Goal: Task Accomplishment & Management: Use online tool/utility

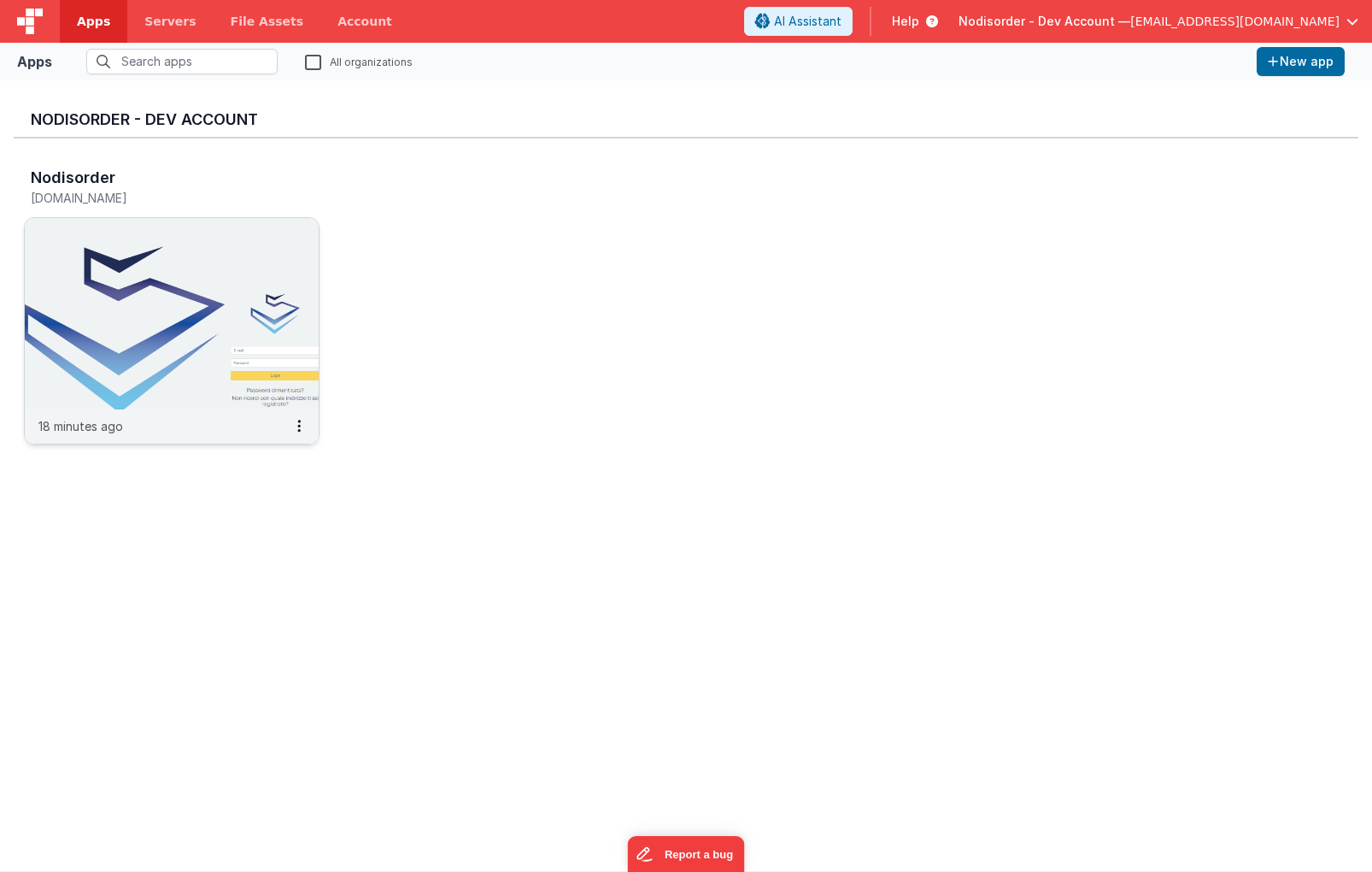
click at [183, 360] on img at bounding box center [172, 313] width 294 height 191
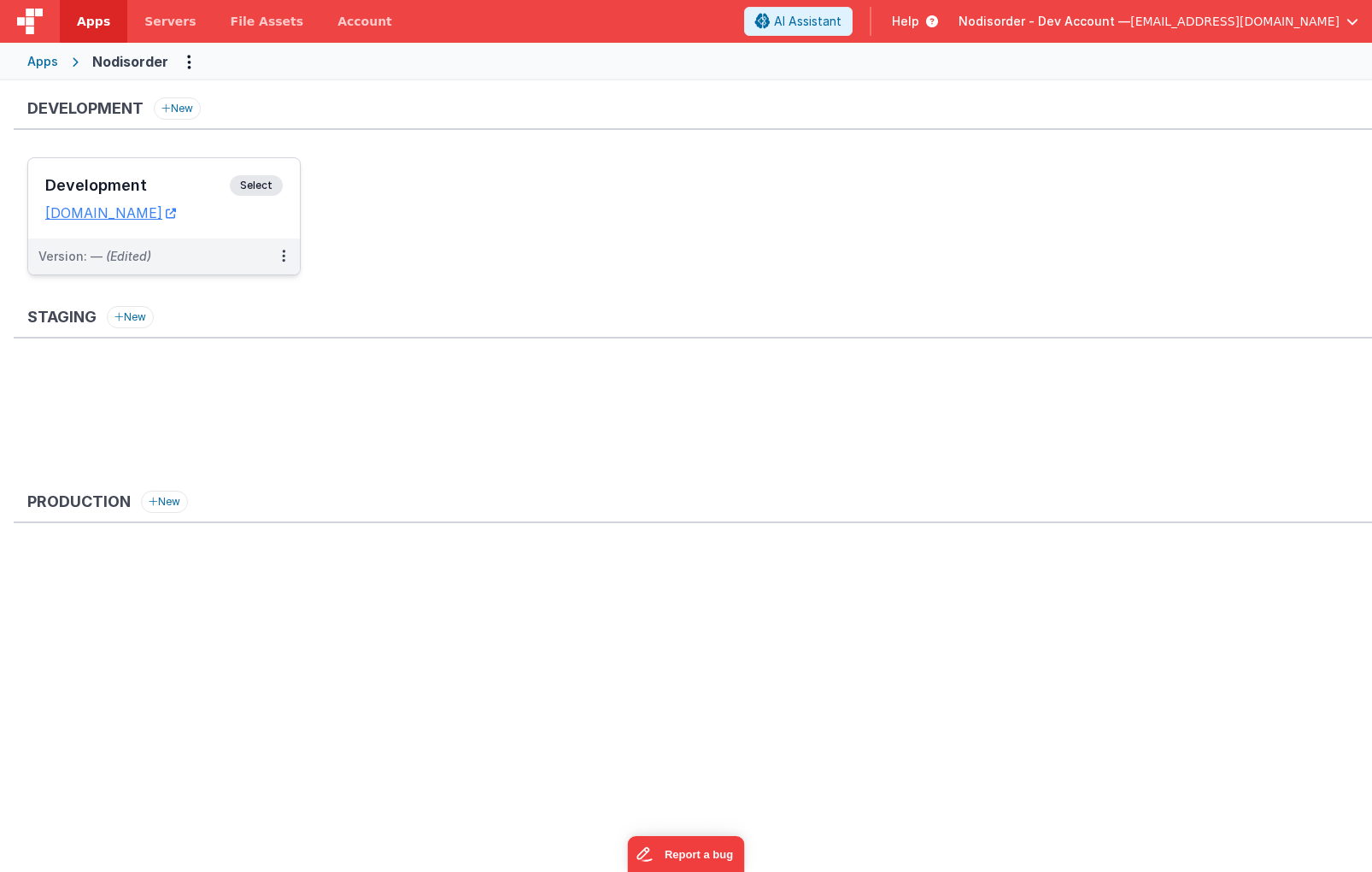
click at [247, 212] on dd "[DOMAIN_NAME]" at bounding box center [163, 212] width 237 height 18
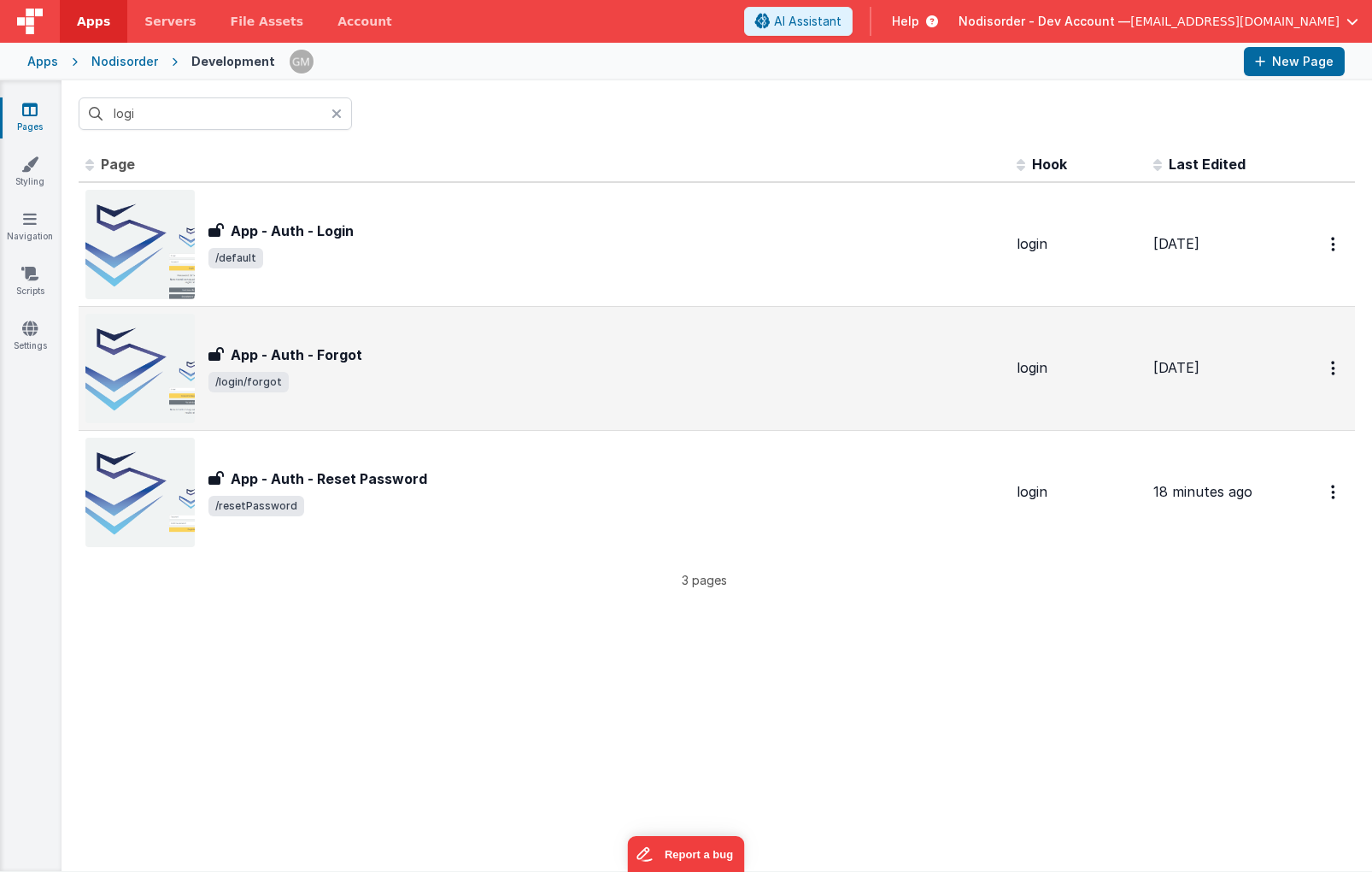
click at [451, 354] on div "App - Auth - Forgot" at bounding box center [606, 355] width 794 height 20
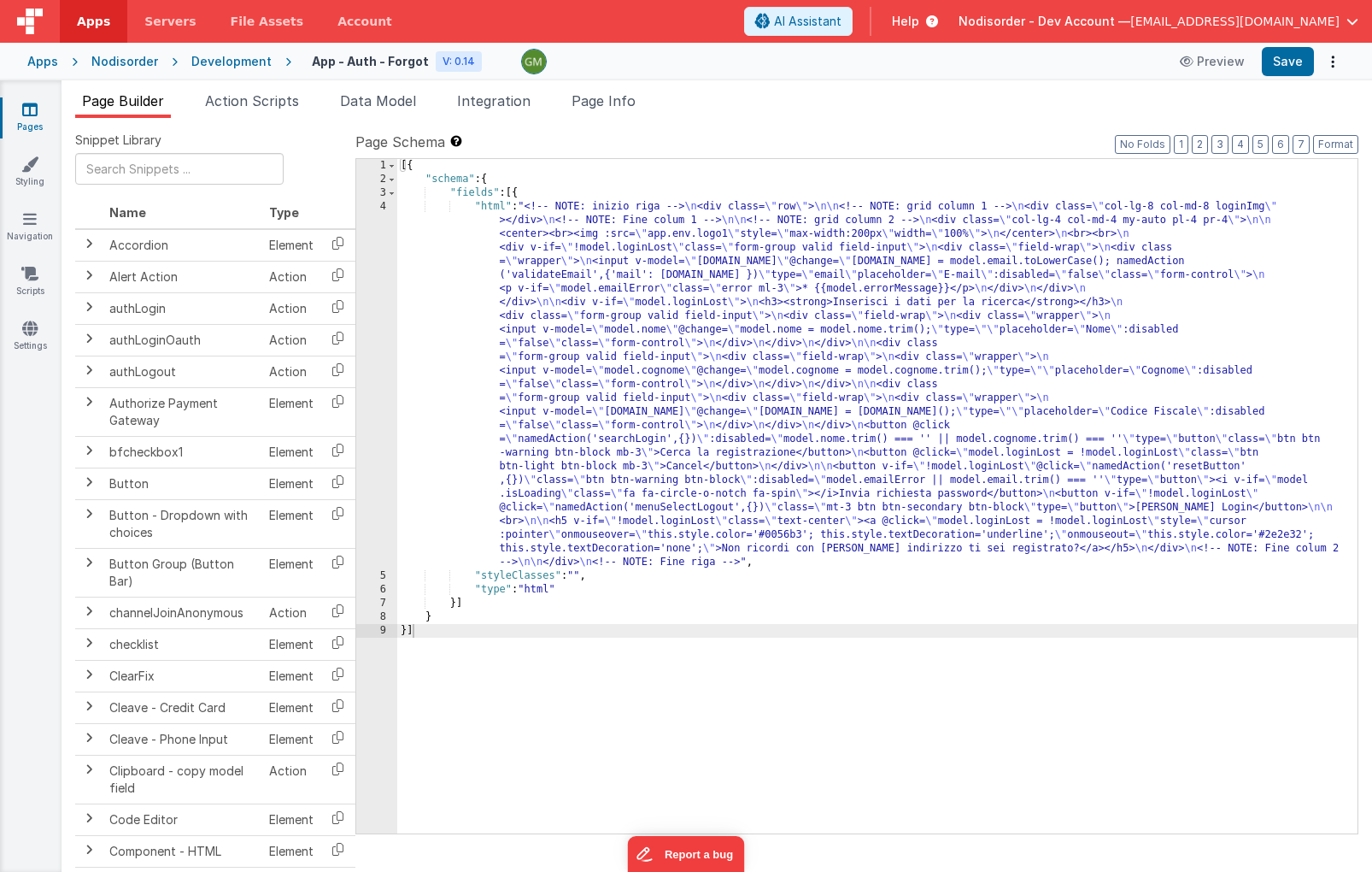
click at [378, 211] on div "4" at bounding box center [377, 384] width 41 height 369
click at [268, 111] on li "Action Scripts" at bounding box center [252, 104] width 108 height 28
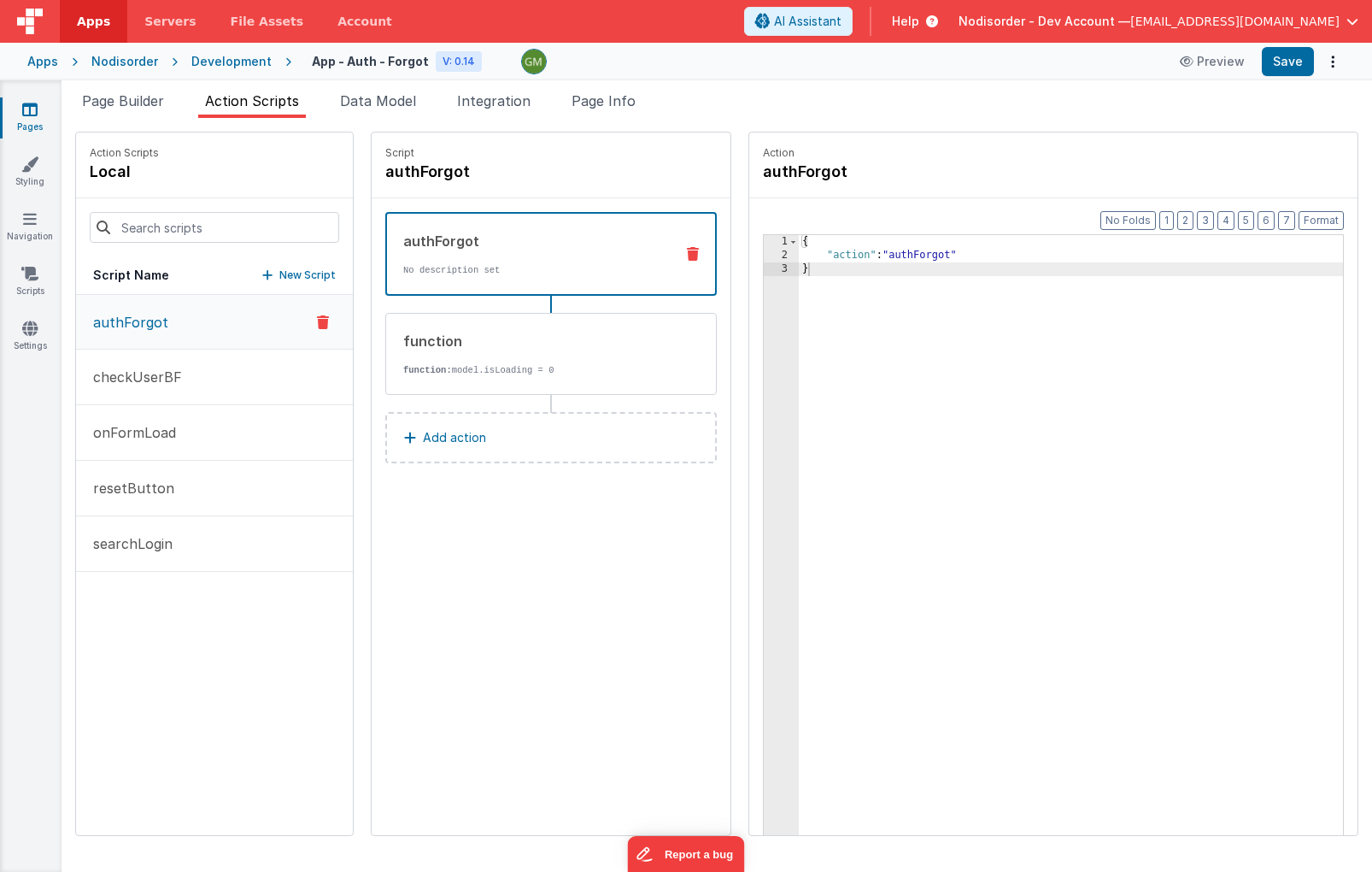
click at [188, 313] on button "authForgot" at bounding box center [214, 321] width 277 height 54
click at [185, 381] on button "checkUserBF" at bounding box center [214, 377] width 277 height 55
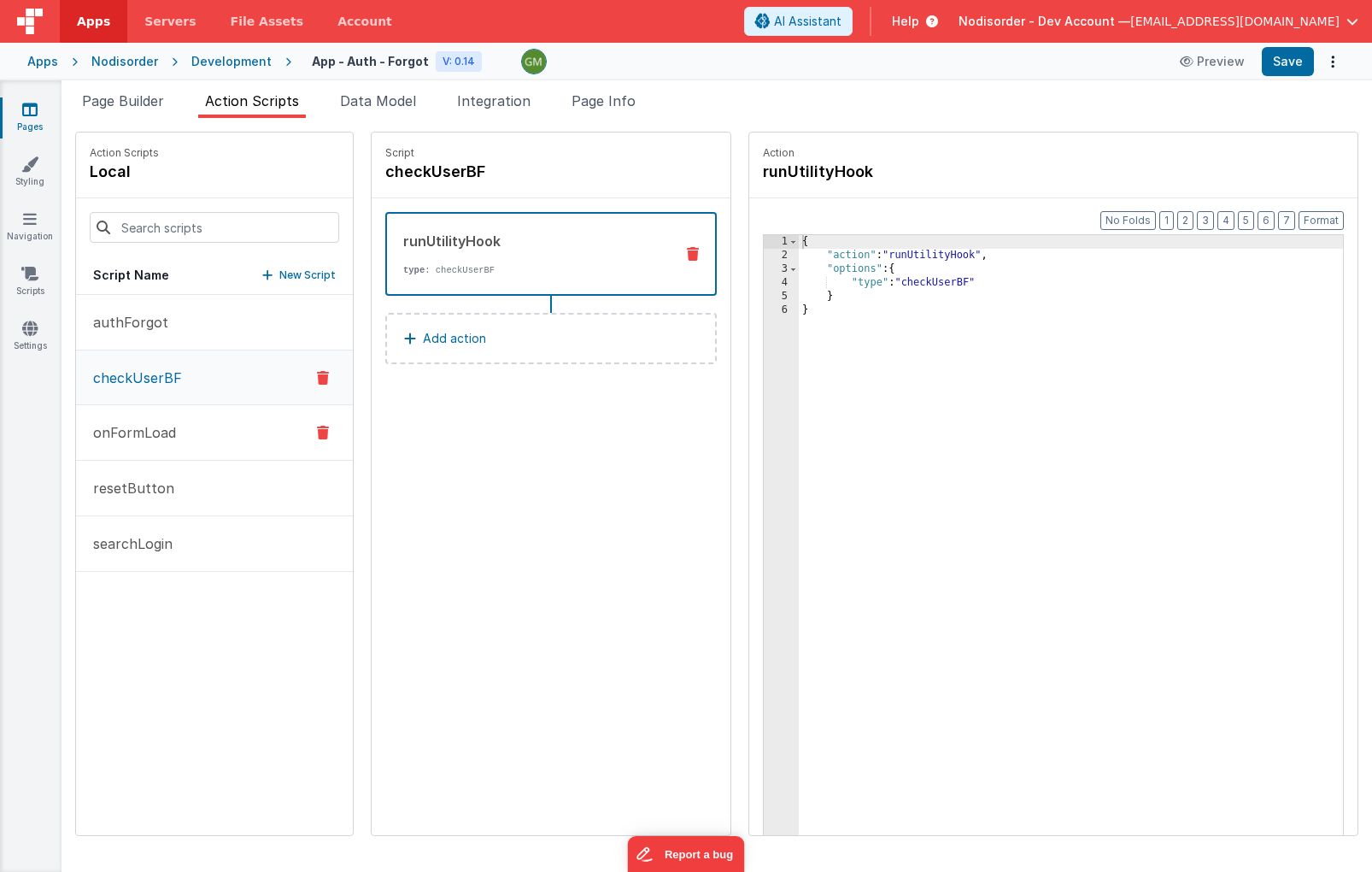
click at [165, 446] on button "onFormLoad" at bounding box center [214, 433] width 277 height 55
click at [170, 502] on button "resetButton" at bounding box center [214, 489] width 277 height 55
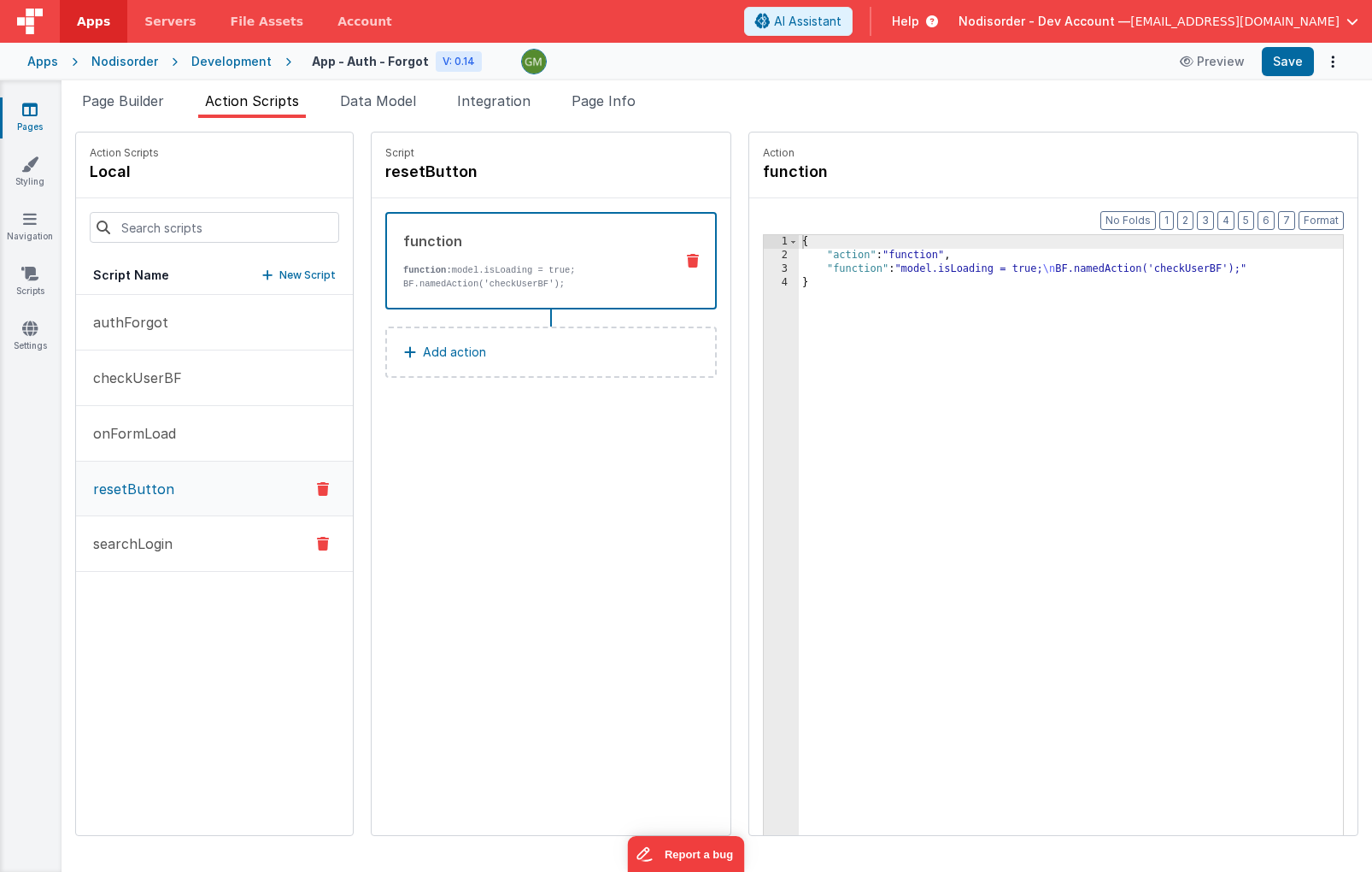
click at [176, 534] on button "searchLogin" at bounding box center [214, 544] width 277 height 55
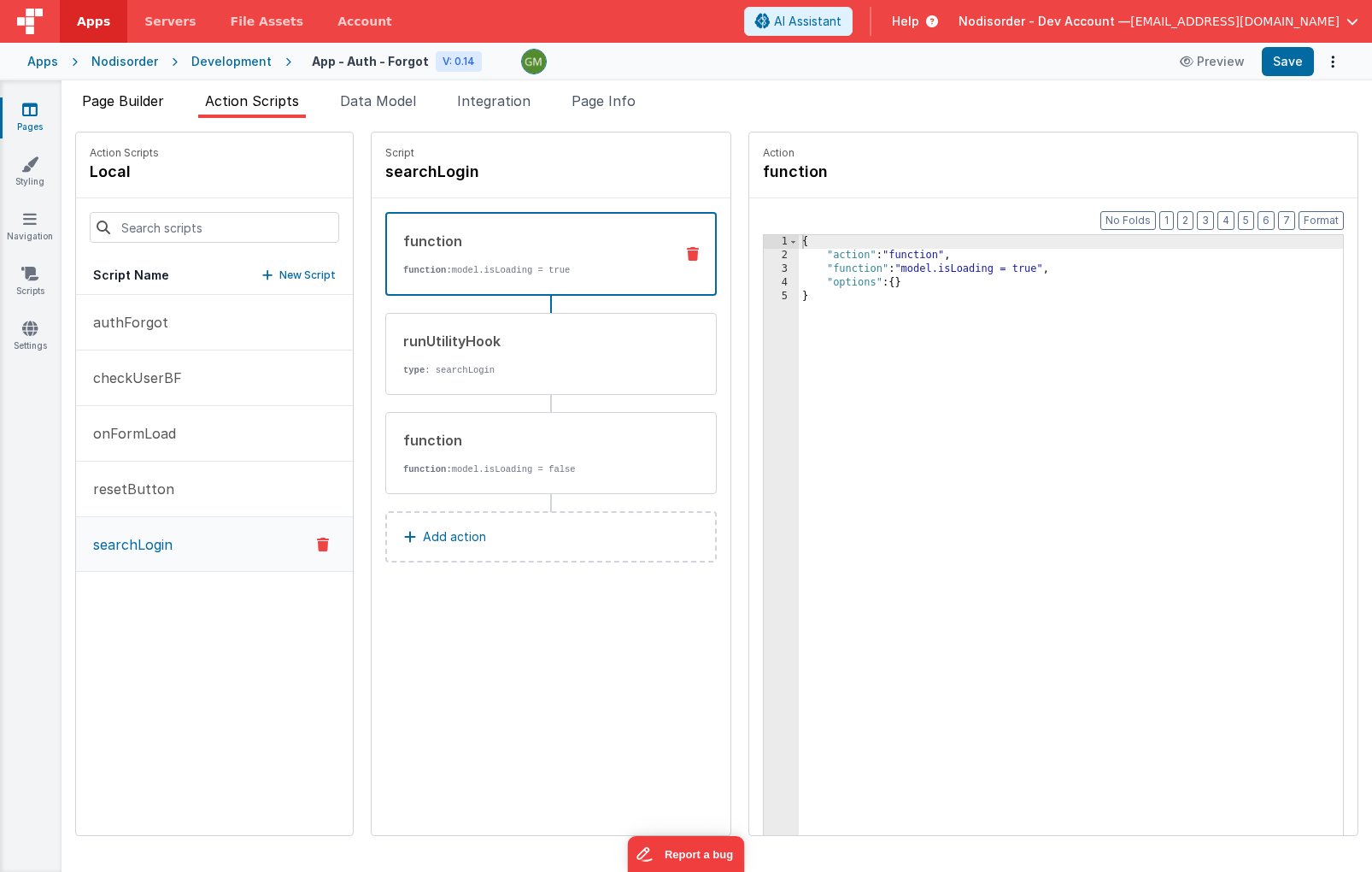
click at [142, 106] on span "Page Builder" at bounding box center [123, 101] width 82 height 18
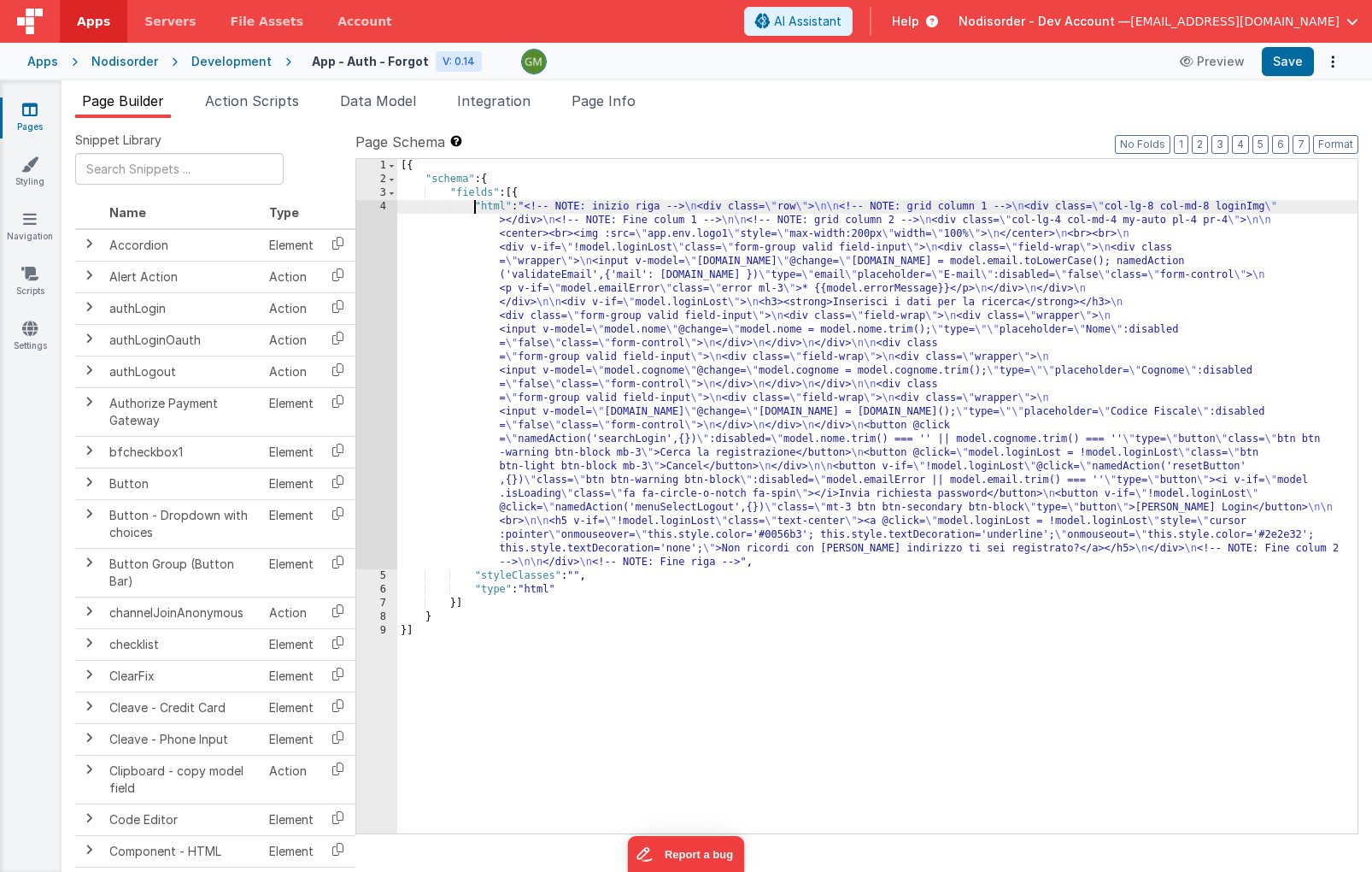
click at [473, 211] on div "[{ "schema" : { "fields" : [{ "html" : "<!-- NOTE: inizio riga --> \n <div clas…" at bounding box center [877, 510] width 960 height 702
click at [384, 208] on div "4" at bounding box center [377, 384] width 41 height 369
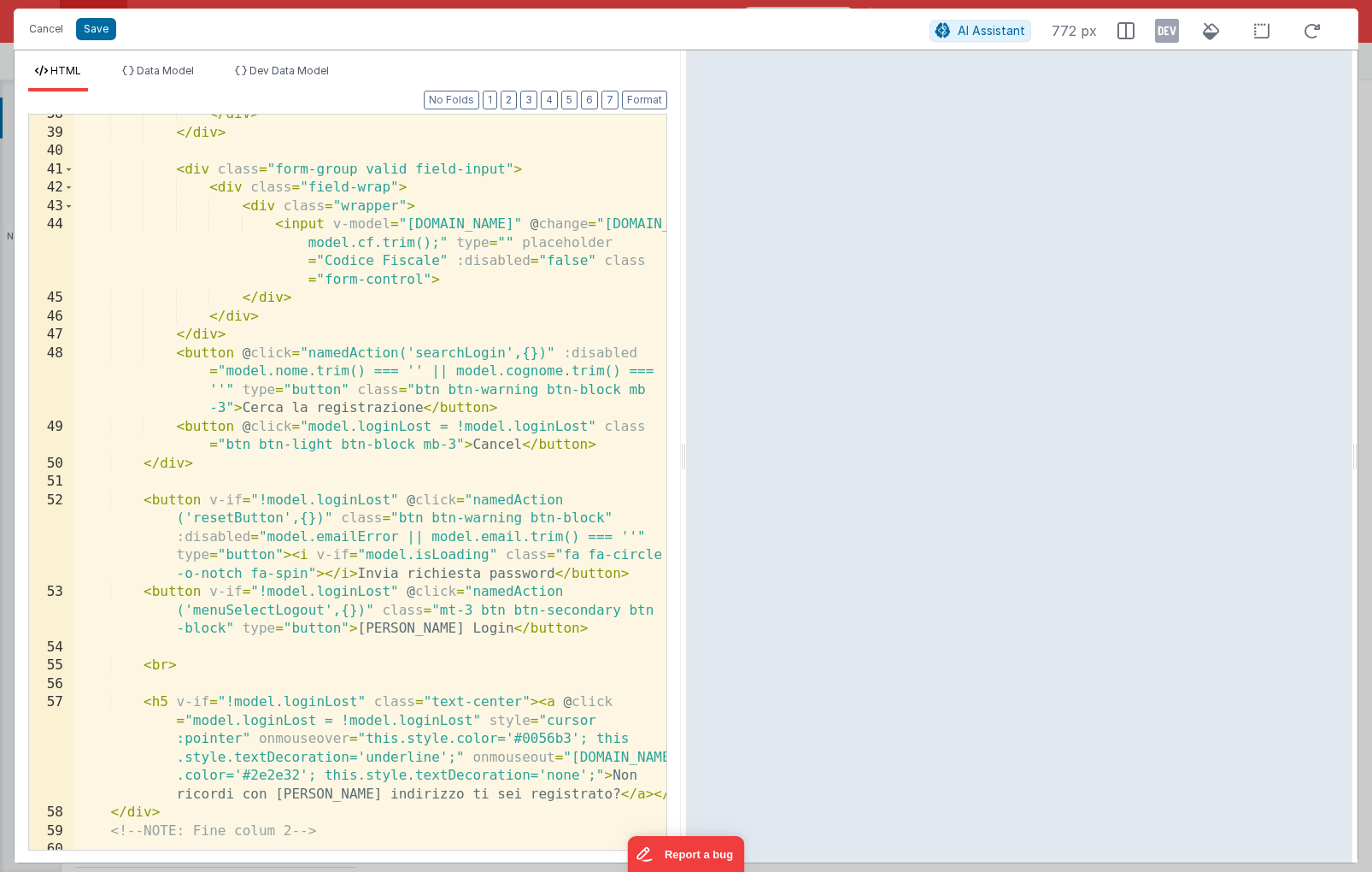
scroll to position [946, 0]
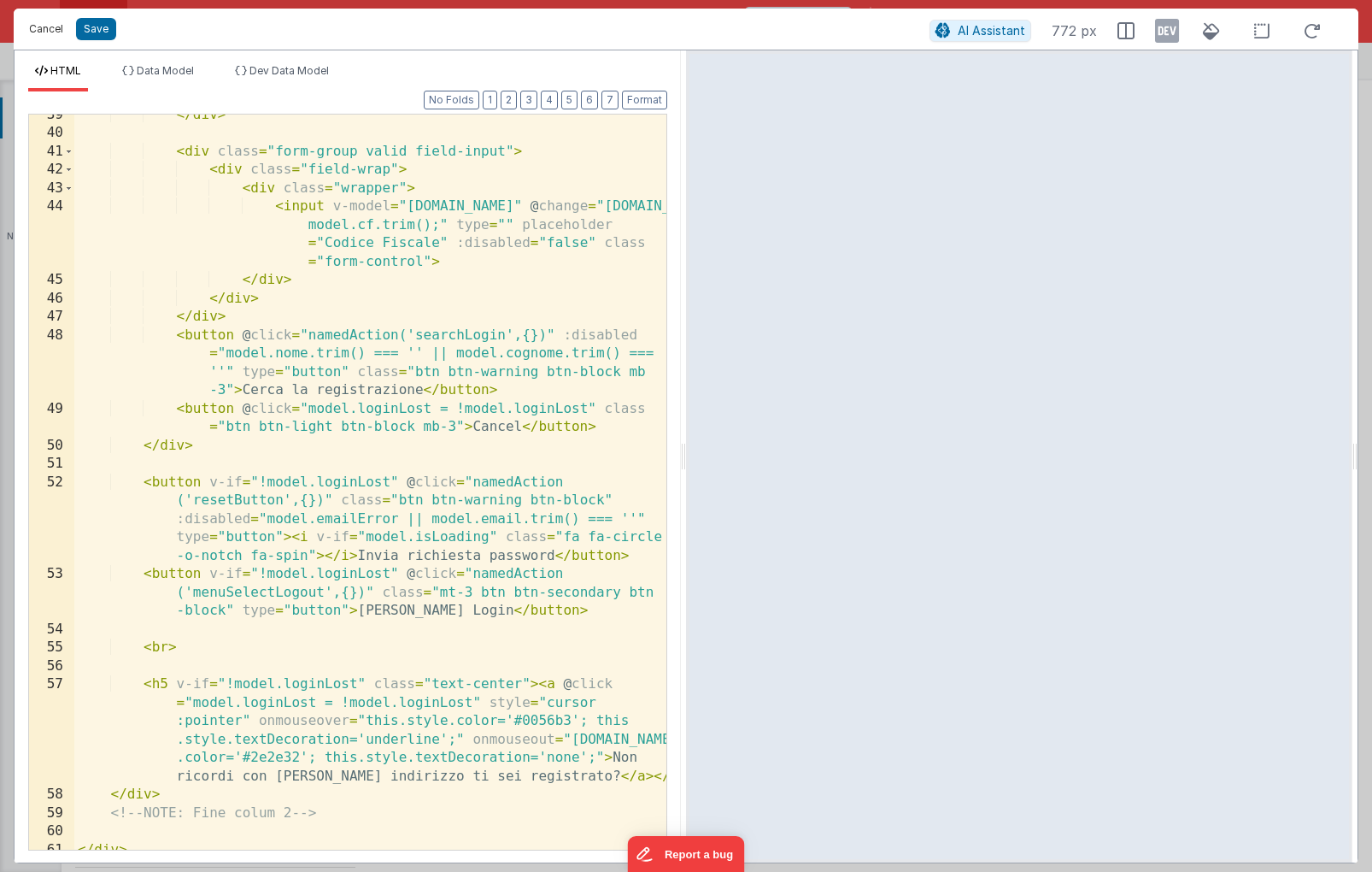
click at [59, 29] on button "Cancel" at bounding box center [46, 30] width 52 height 24
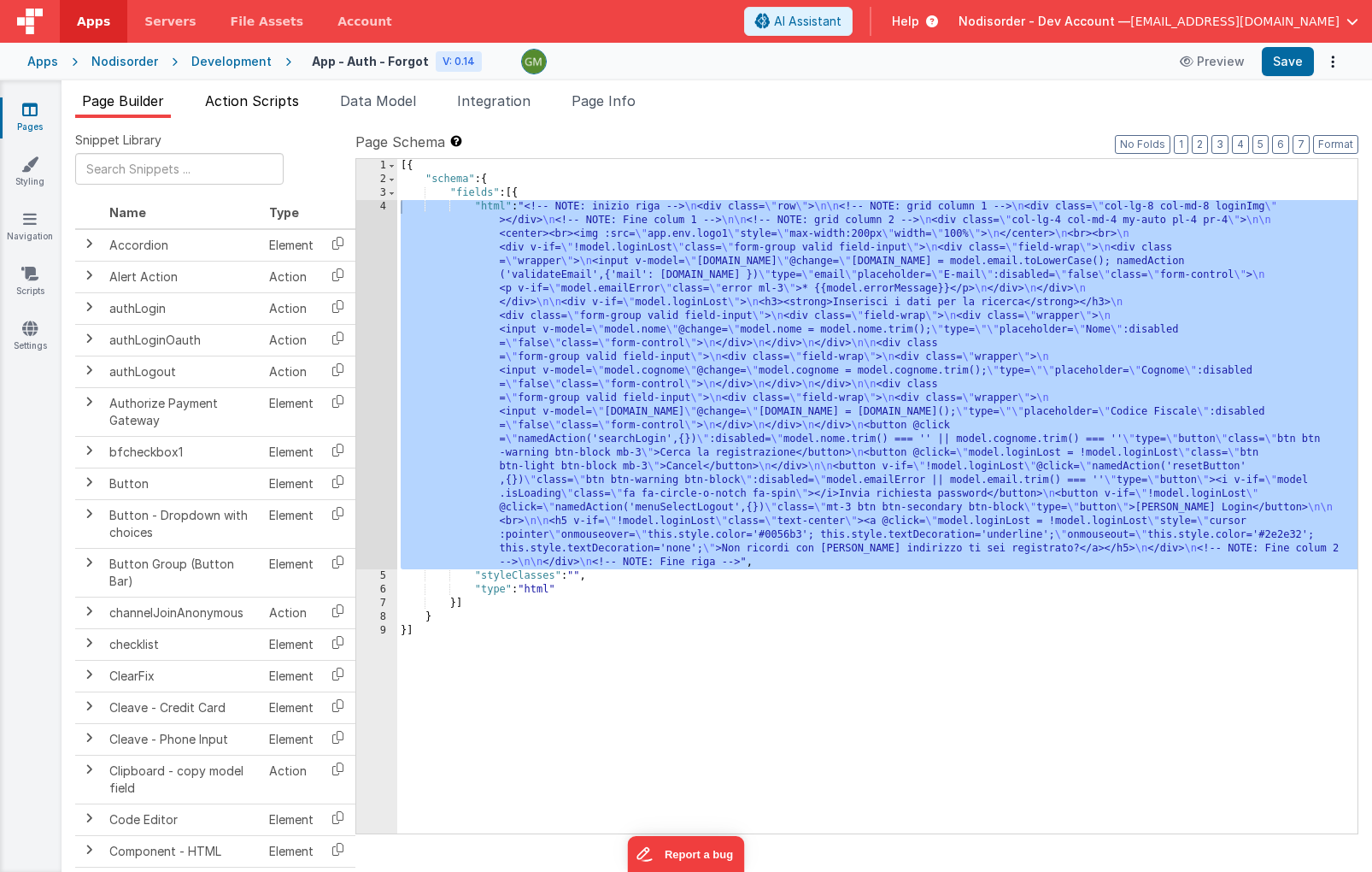
click at [250, 102] on span "Action Scripts" at bounding box center [252, 101] width 94 height 18
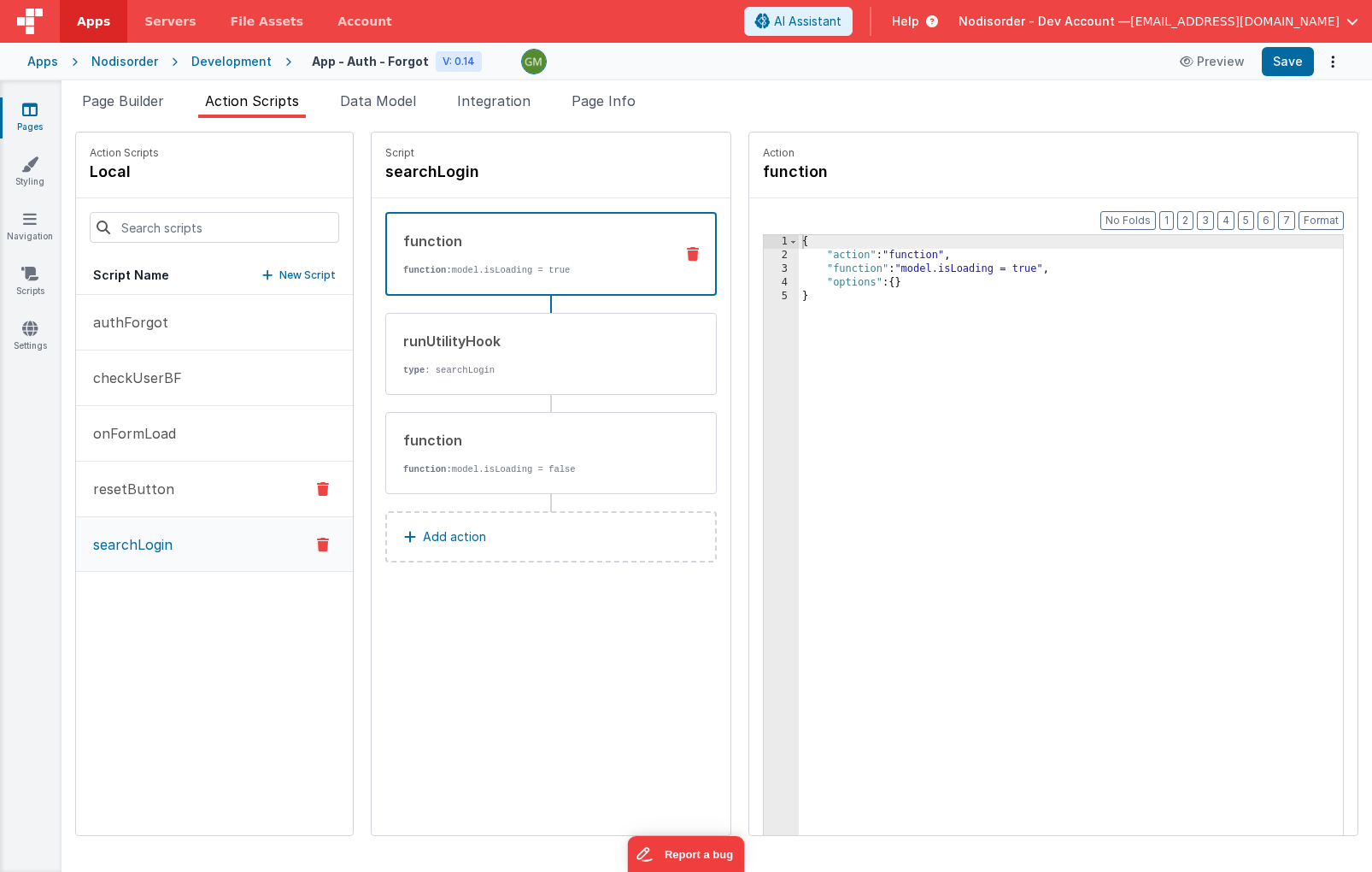
click at [196, 495] on button "resetButton" at bounding box center [214, 490] width 277 height 55
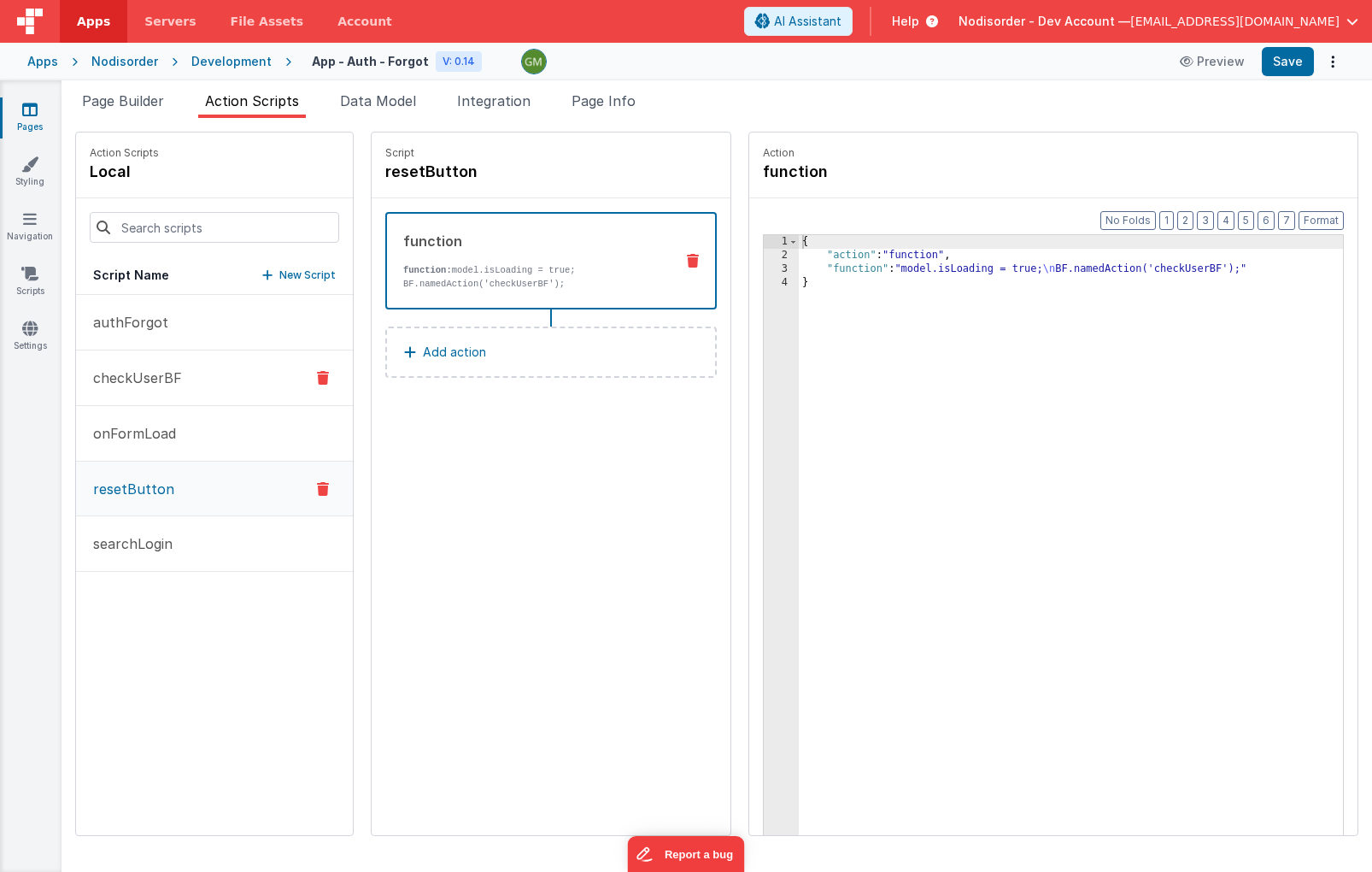
click at [190, 377] on button "checkUserBF" at bounding box center [214, 378] width 277 height 55
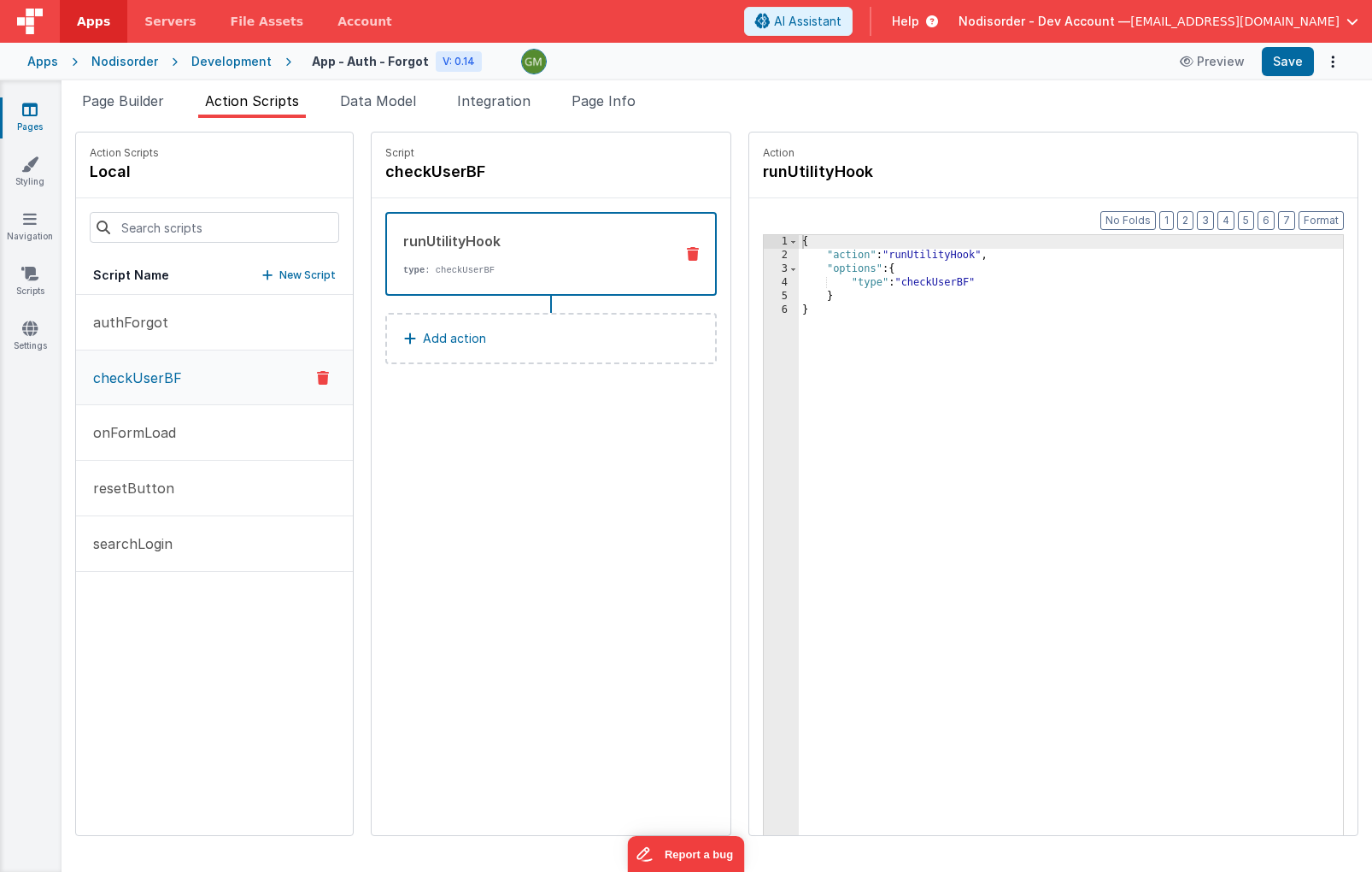
click at [226, 67] on div "Development" at bounding box center [231, 61] width 80 height 18
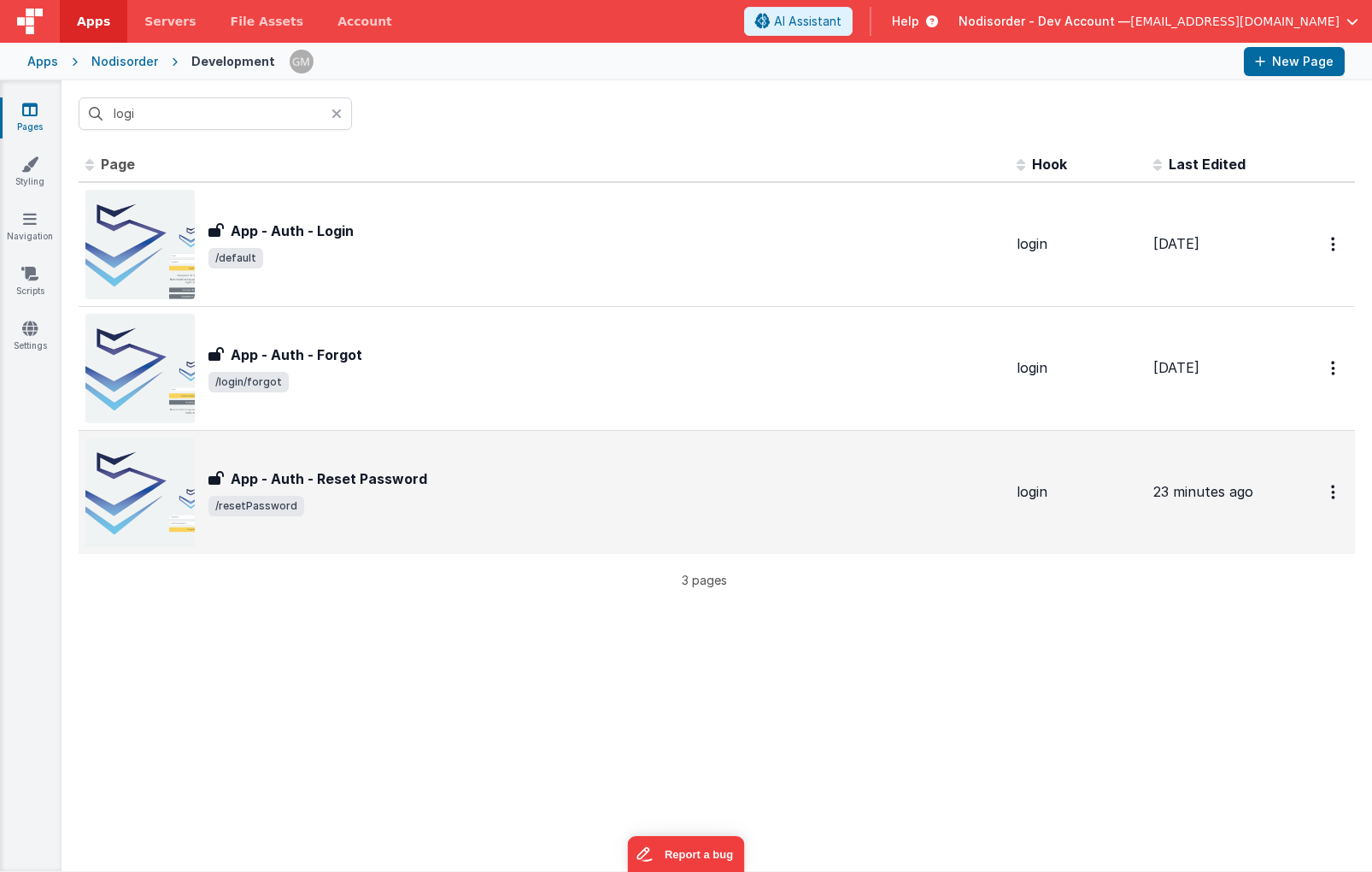
click at [482, 496] on span "/resetPassword" at bounding box center [606, 506] width 794 height 20
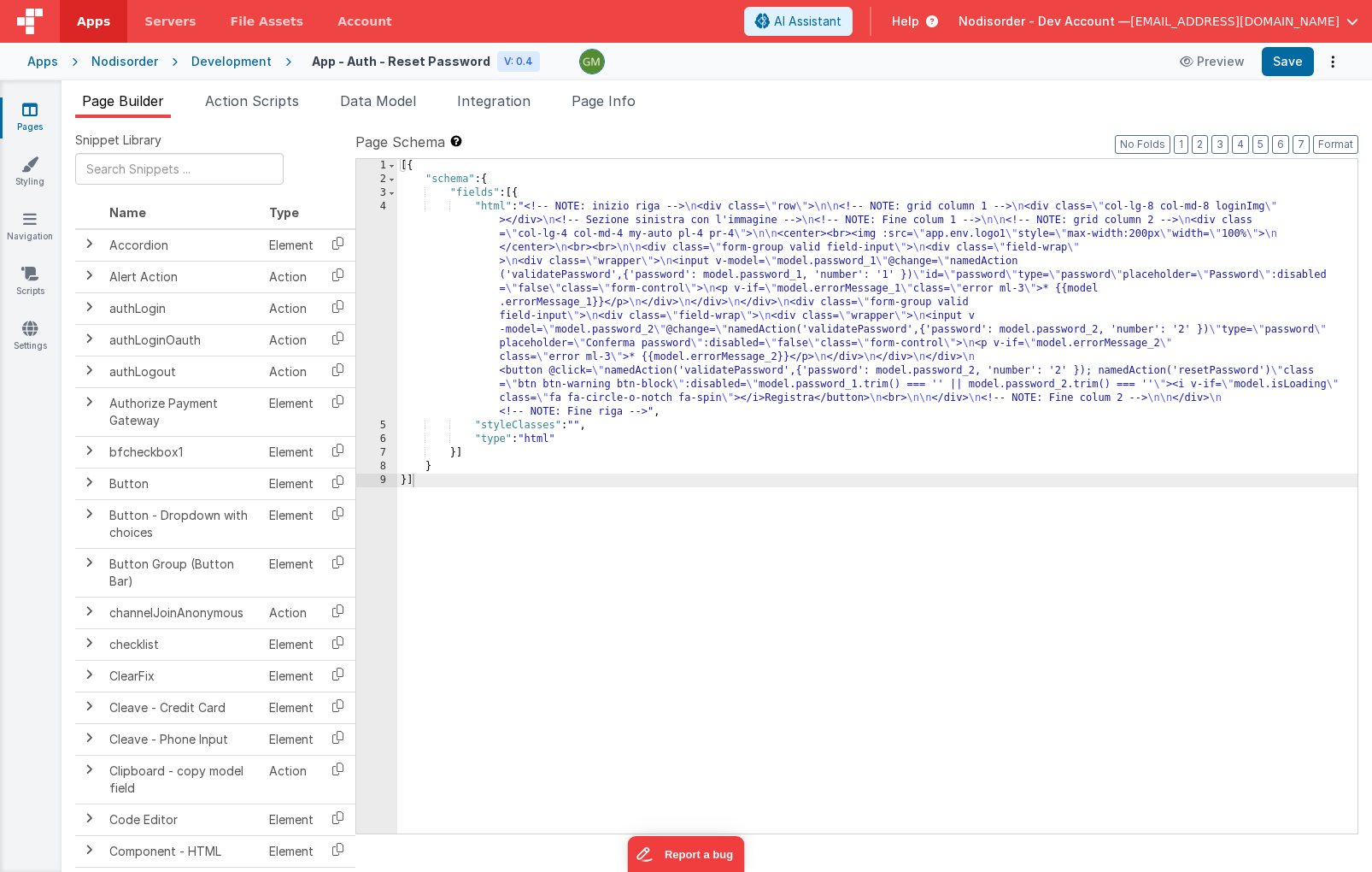
click at [427, 216] on div "[{ "schema" : { "fields" : [{ "html" : "<!-- NOTE: inizio riga --> \n <div clas…" at bounding box center [877, 510] width 960 height 702
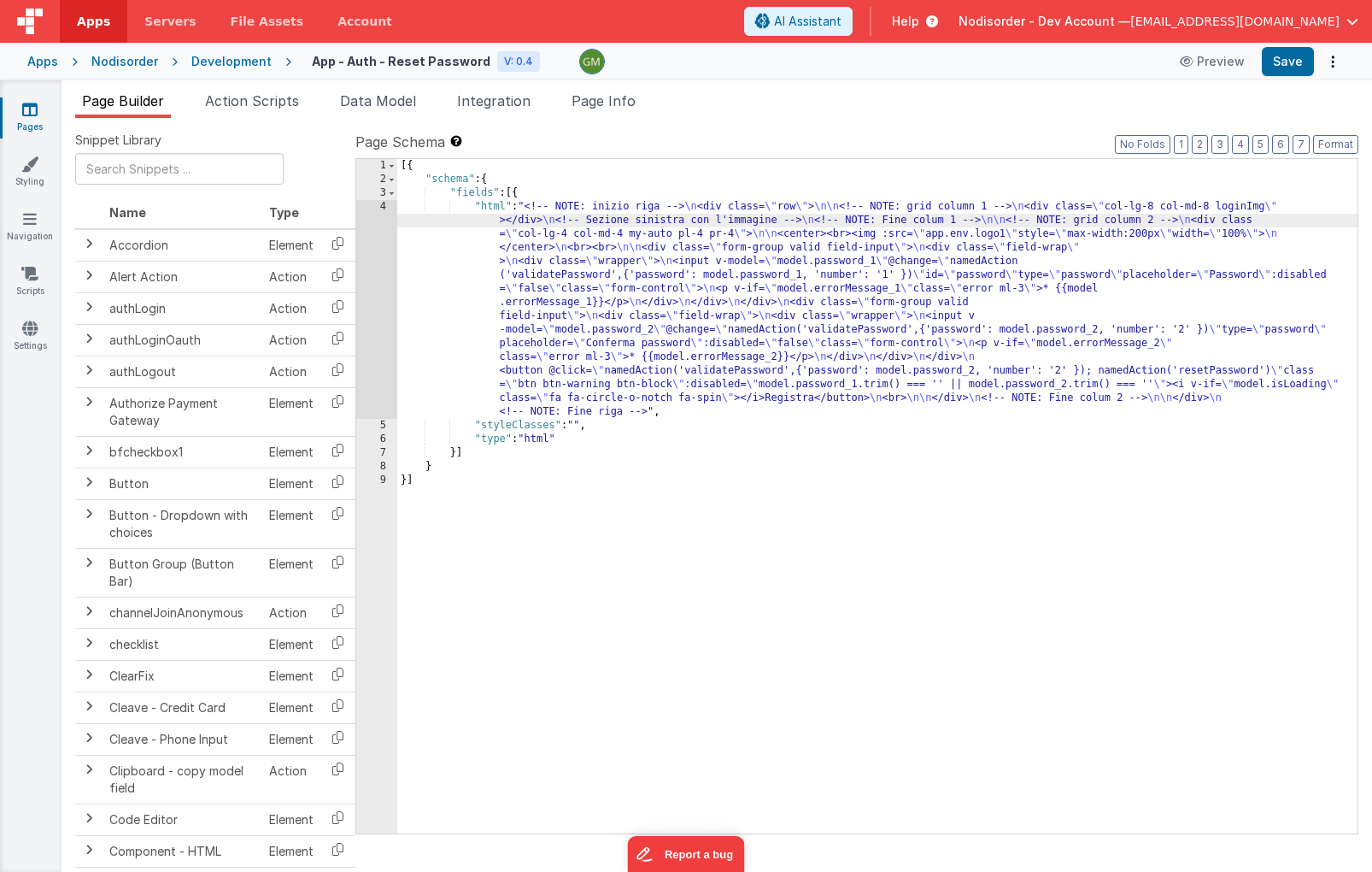
click at [381, 211] on div "4" at bounding box center [377, 309] width 41 height 219
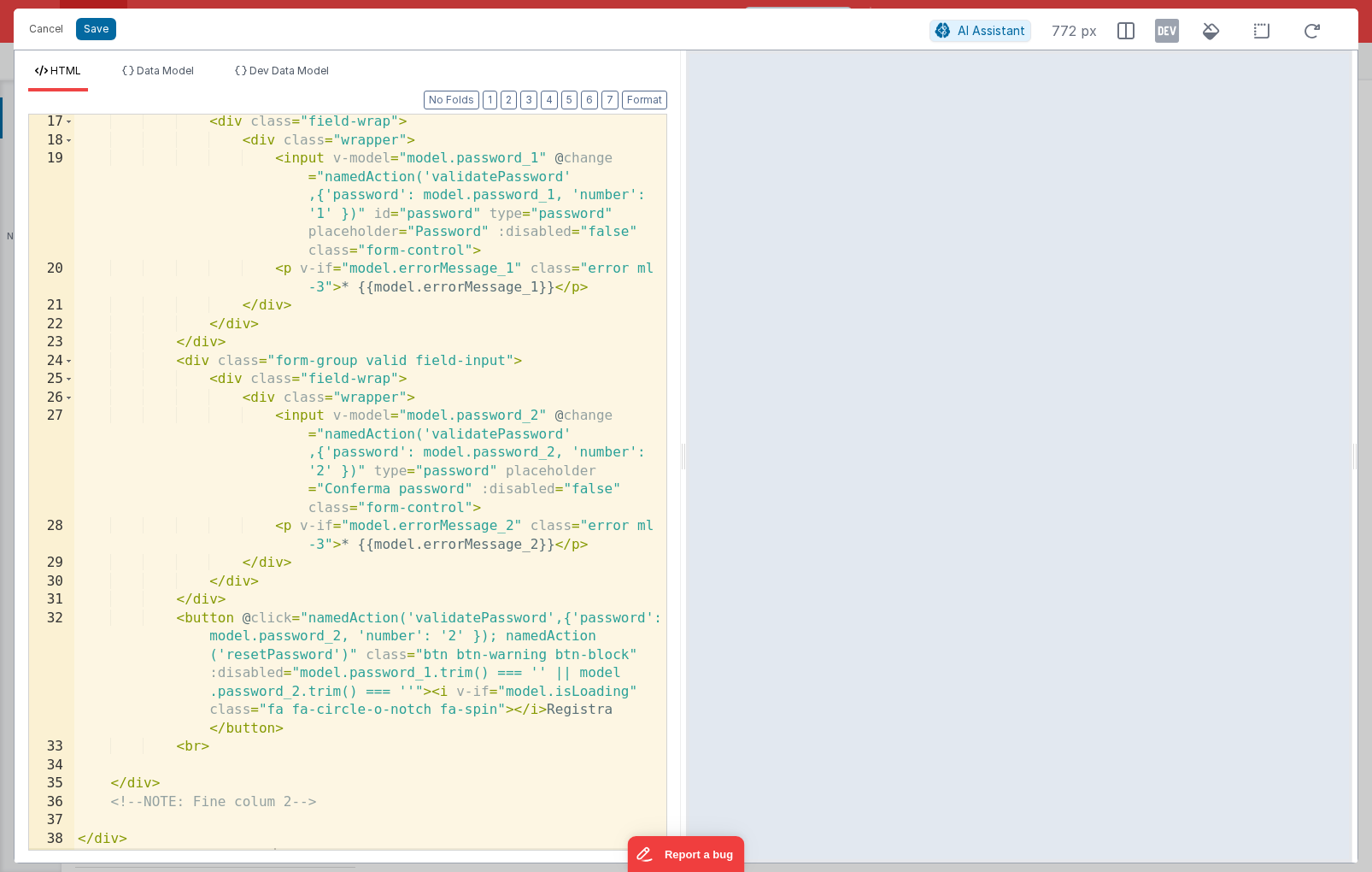
scroll to position [314, 0]
click at [618, 547] on div "< div class = "field-wrap" > < div class = "wrapper" > < input v-model = "model…" at bounding box center [369, 498] width 592 height 771
click at [351, 655] on div "< div class = "field-wrap" > < div class = "wrapper" > < input v-model = "model…" at bounding box center [369, 498] width 592 height 771
click at [49, 31] on button "Cancel" at bounding box center [46, 30] width 52 height 24
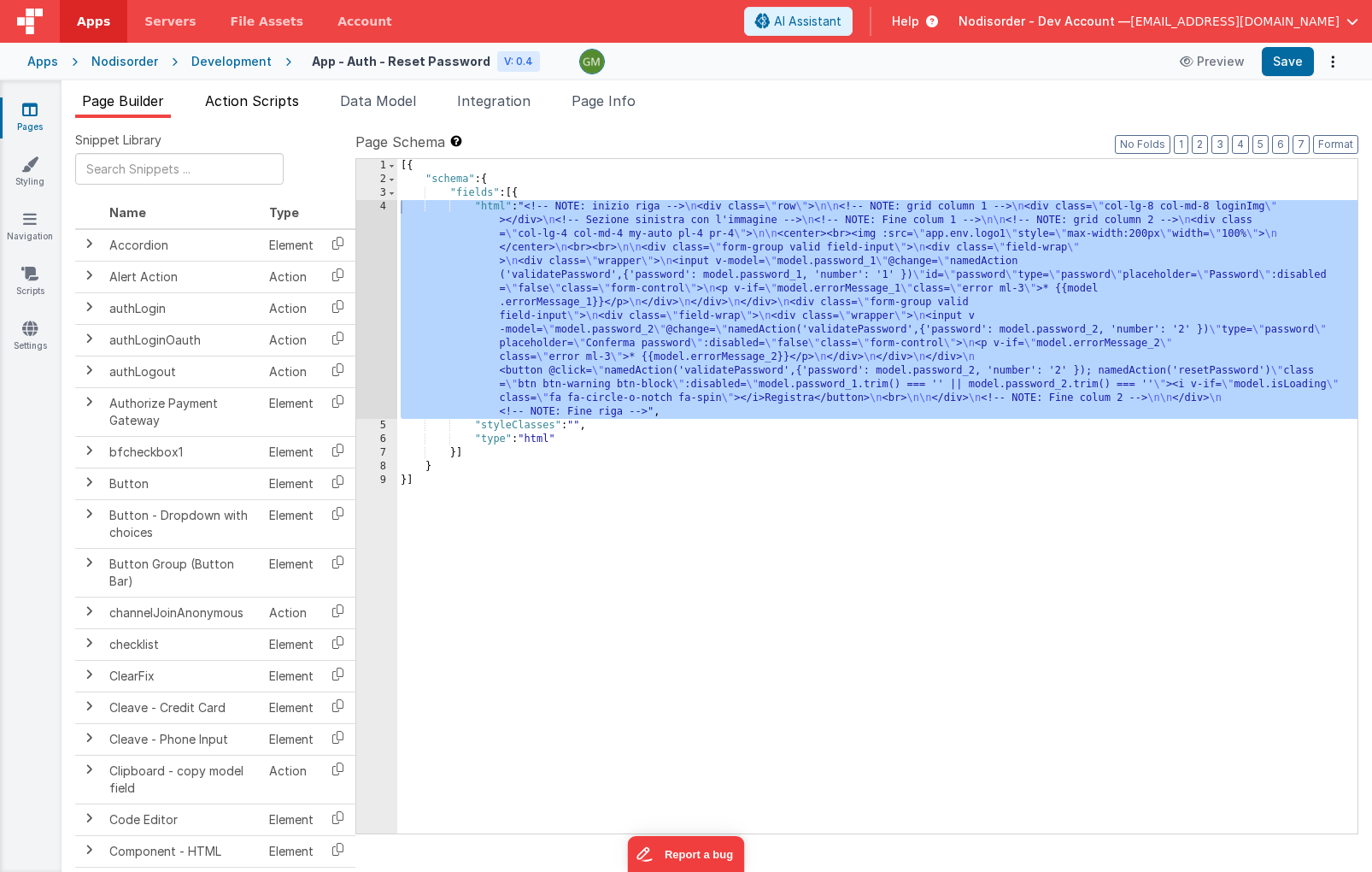
click at [249, 104] on span "Action Scripts" at bounding box center [252, 101] width 94 height 18
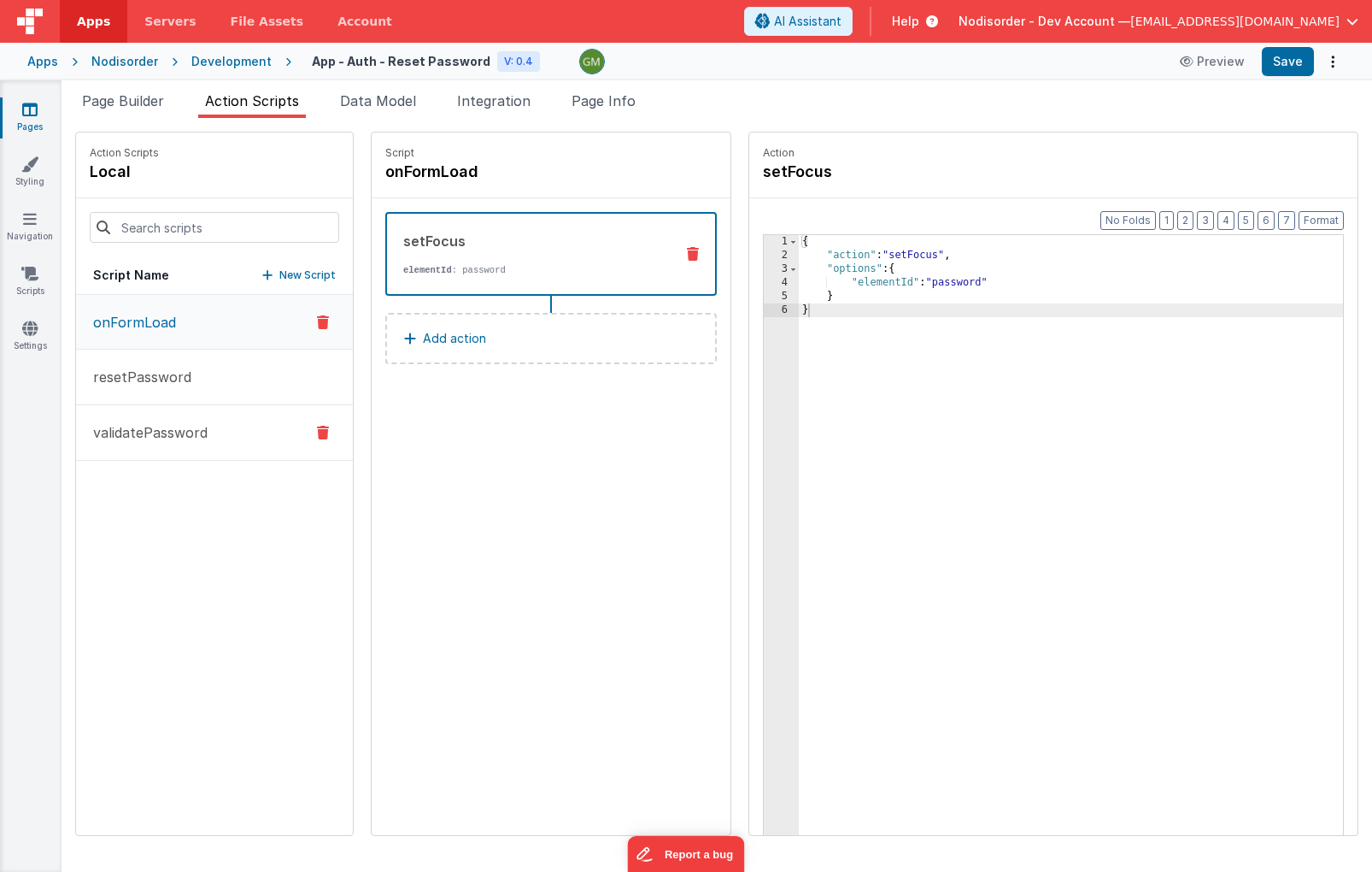
click at [206, 424] on p "validatePassword" at bounding box center [145, 432] width 125 height 20
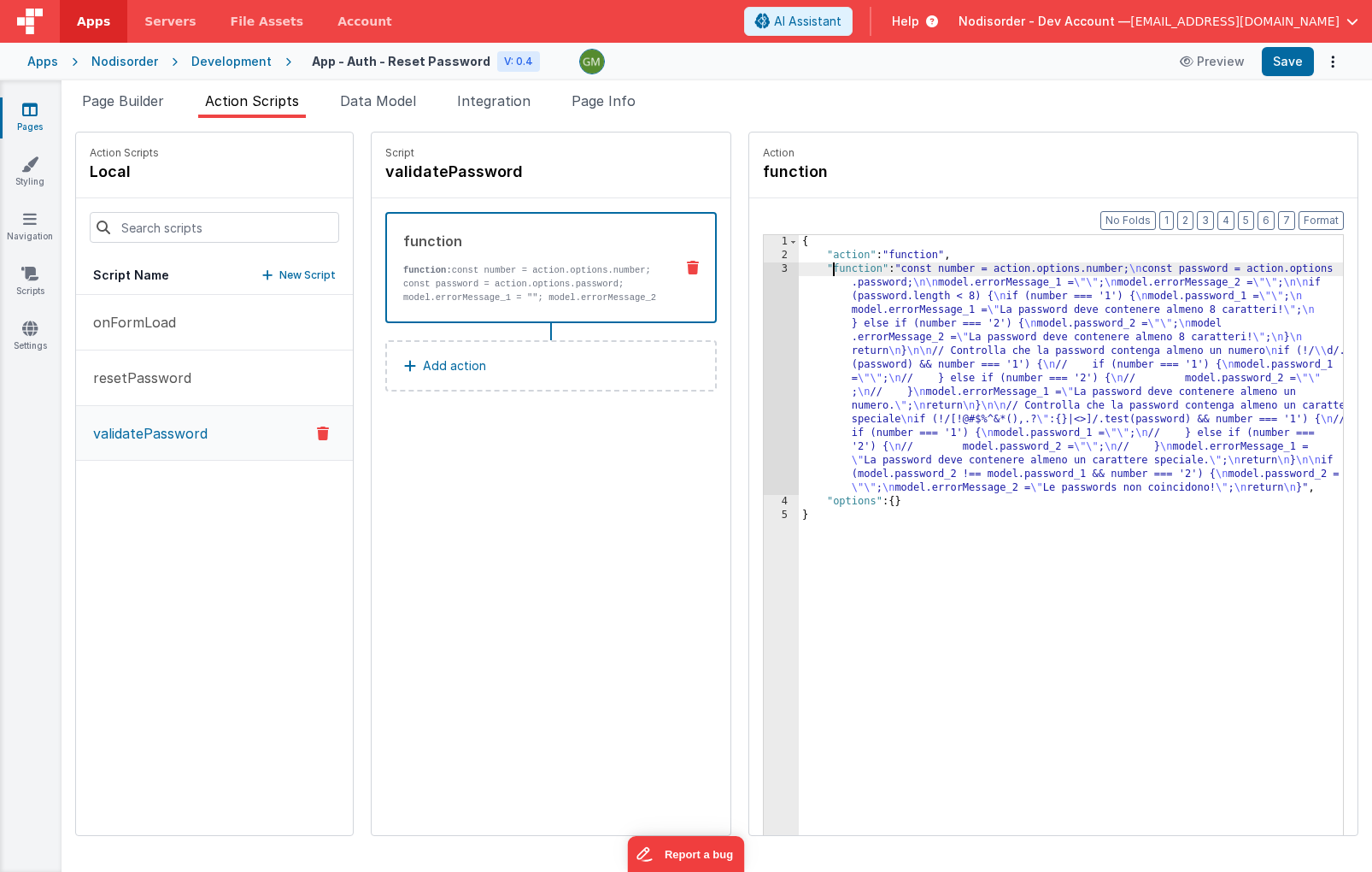
click at [799, 264] on div "{ "action" : "function" , "function" : "const number = action.options.number; \…" at bounding box center [1096, 575] width 595 height 680
click at [764, 266] on div "3" at bounding box center [781, 379] width 35 height 233
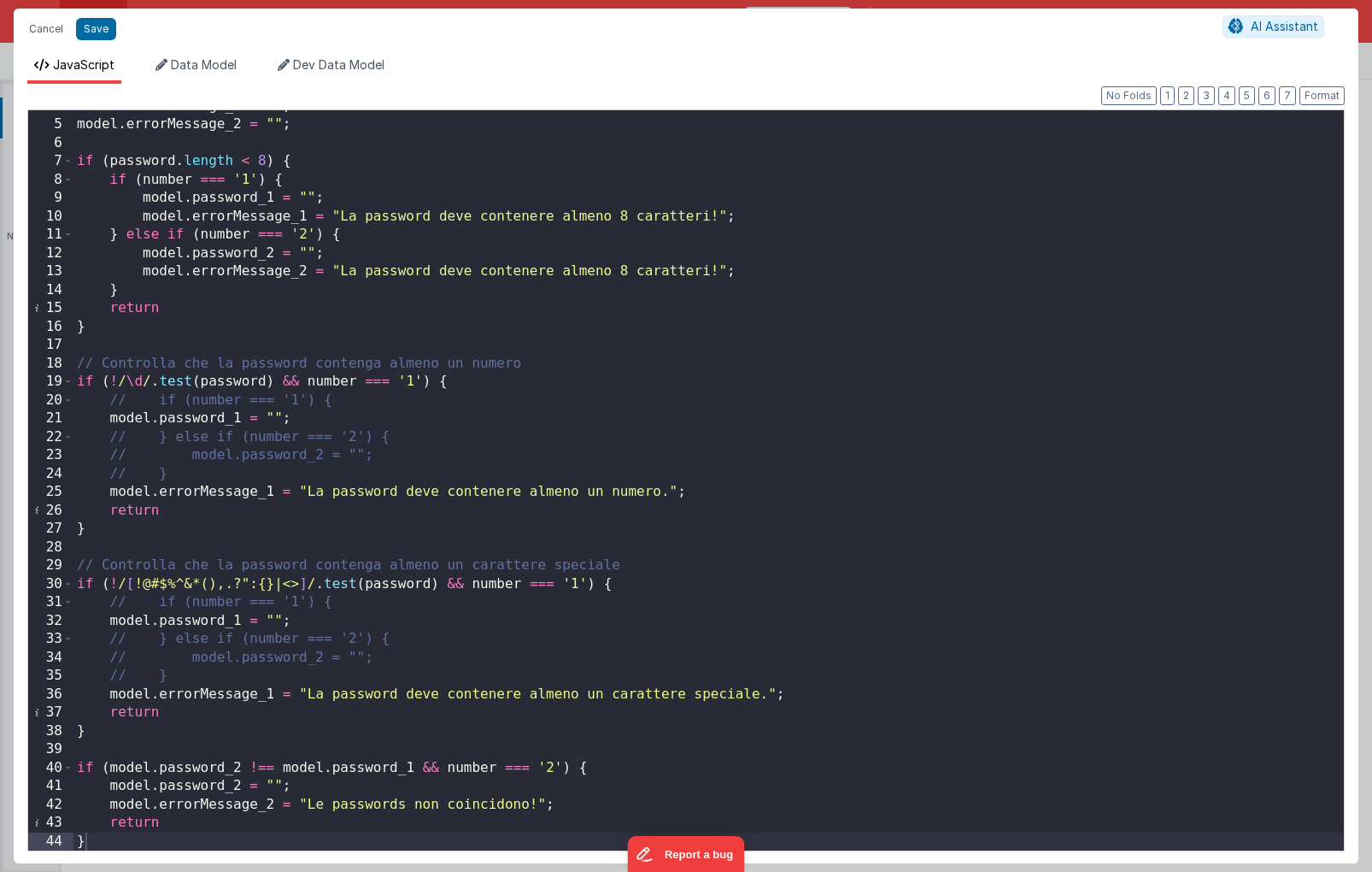
scroll to position [68, 0]
click at [217, 842] on div "model . errorMessage_1 = "" ; model . errorMessage_2 = "" ; if ( password . len…" at bounding box center [709, 485] width 1270 height 777
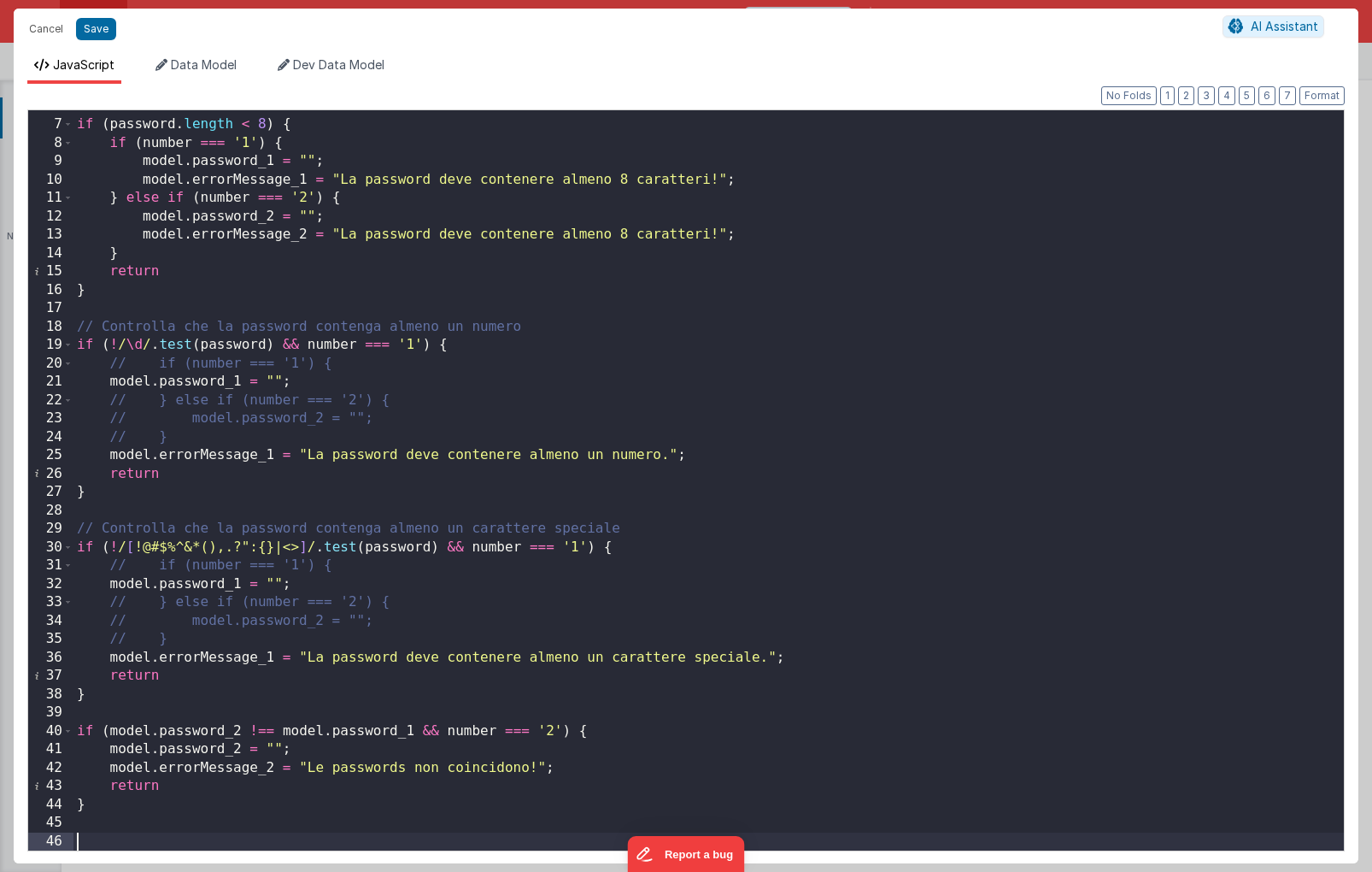
scroll to position [105, 0]
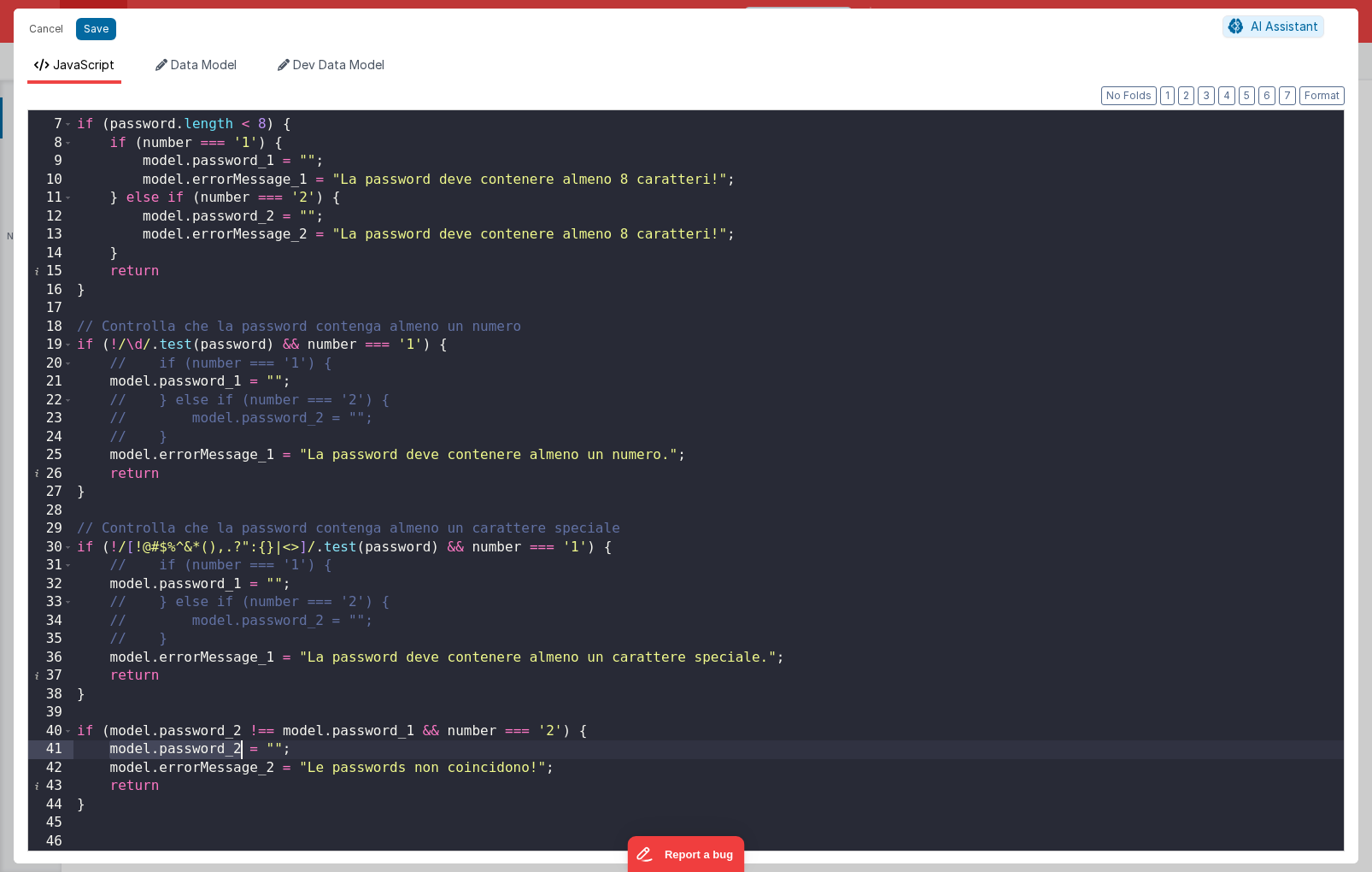
drag, startPoint x: 112, startPoint y: 749, endPoint x: 237, endPoint y: 755, distance: 125.1
click at [237, 755] on div "if ( password . length < 8 ) { if ( number === '1' ) { model . password_1 = "" …" at bounding box center [709, 485] width 1270 height 777
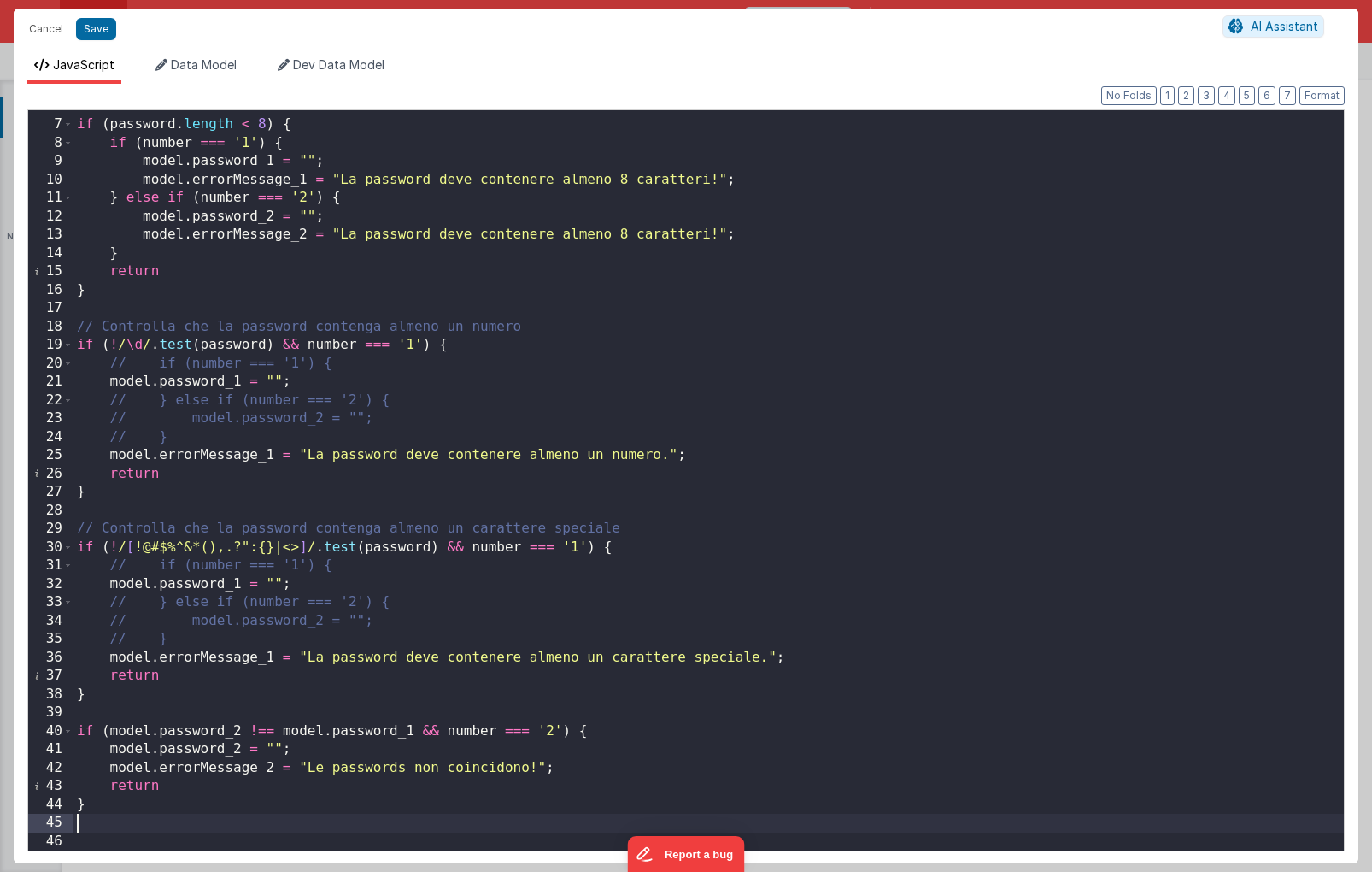
click at [167, 820] on div "if ( password . length < 8 ) { if ( number === '1' ) { model . password_1 = "" …" at bounding box center [709, 485] width 1270 height 777
paste textarea
click at [188, 824] on div "if ( password . length < 8 ) { if ( number === '1' ) { model . password_1 = "" …" at bounding box center [709, 485] width 1270 height 777
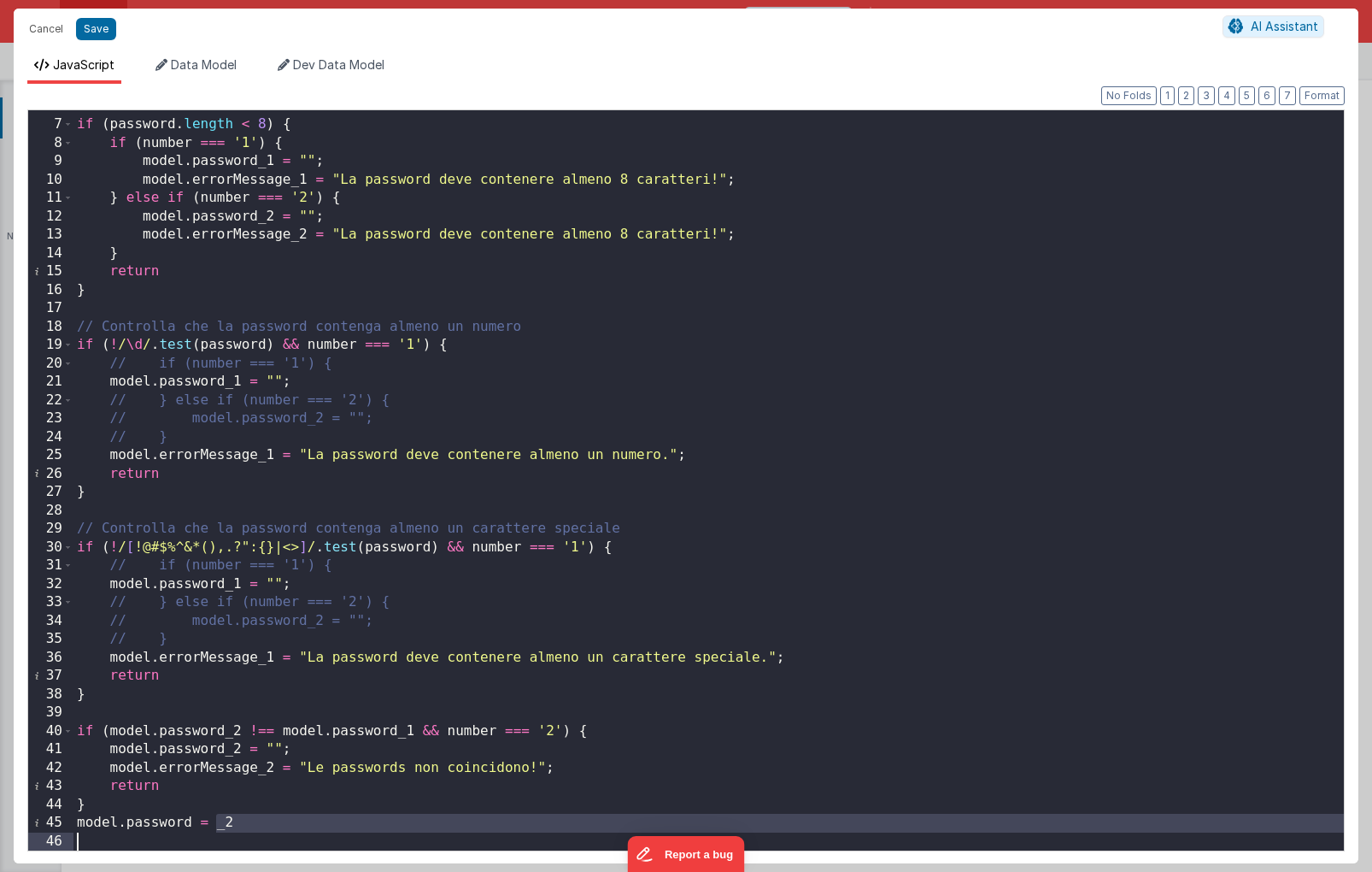
scroll to position [86, 0]
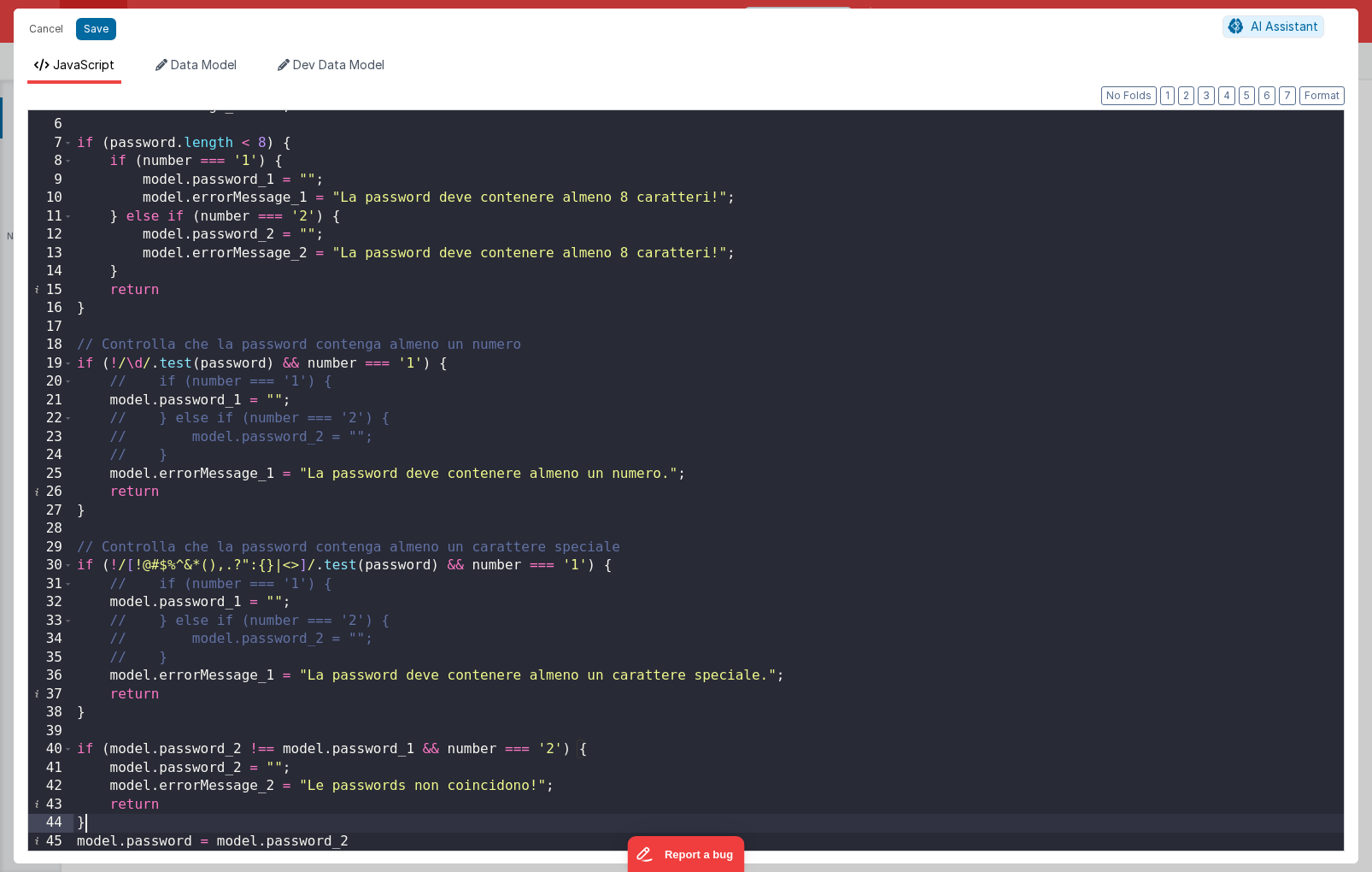
click at [304, 827] on div "model . errorMessage_2 = "" ; if ( password . length < 8 ) { if ( number === '1…" at bounding box center [709, 485] width 1270 height 777
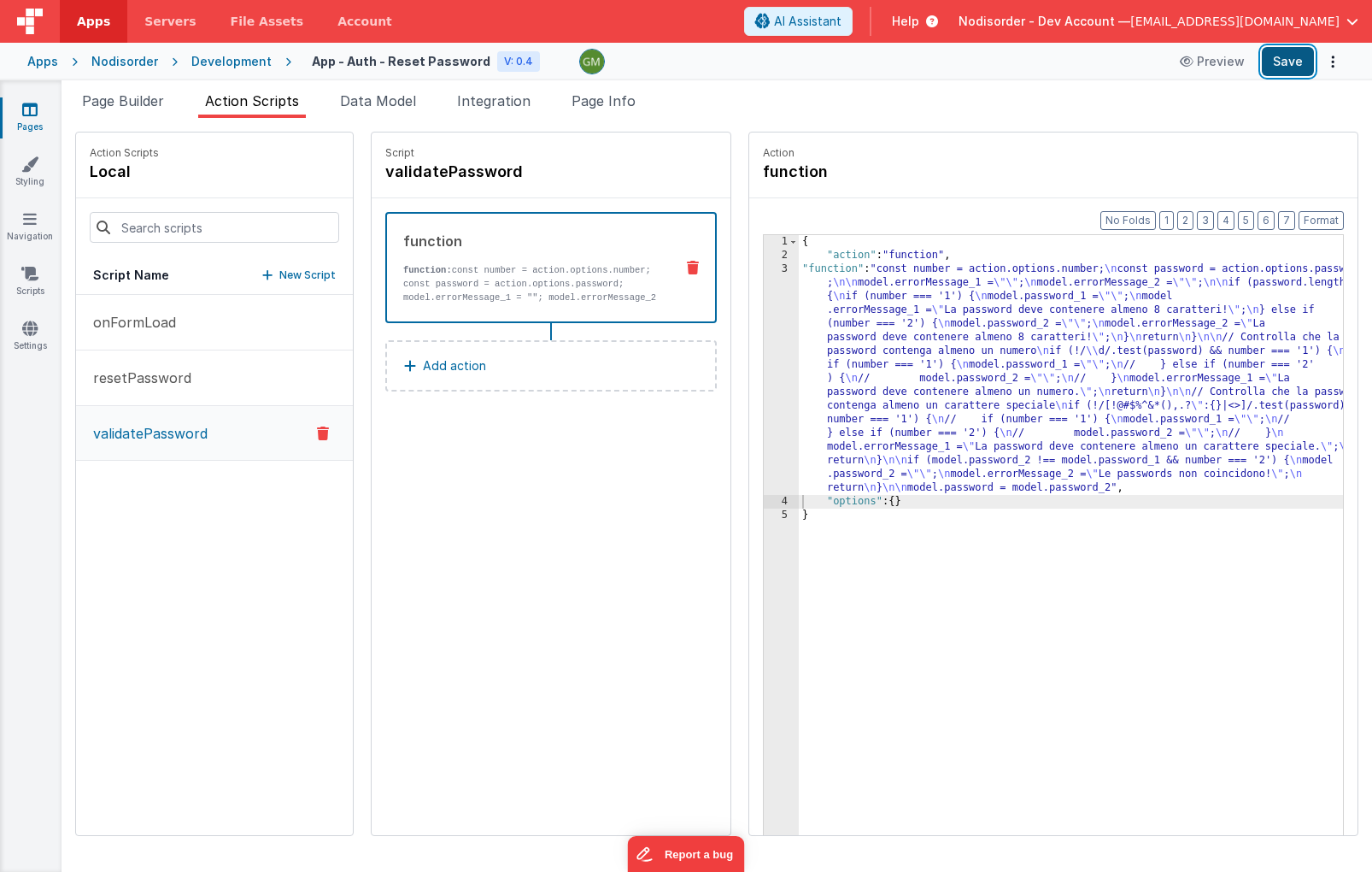
click at [1295, 60] on button "Save" at bounding box center [1287, 61] width 52 height 29
click at [183, 375] on p "resetPassword" at bounding box center [137, 378] width 108 height 20
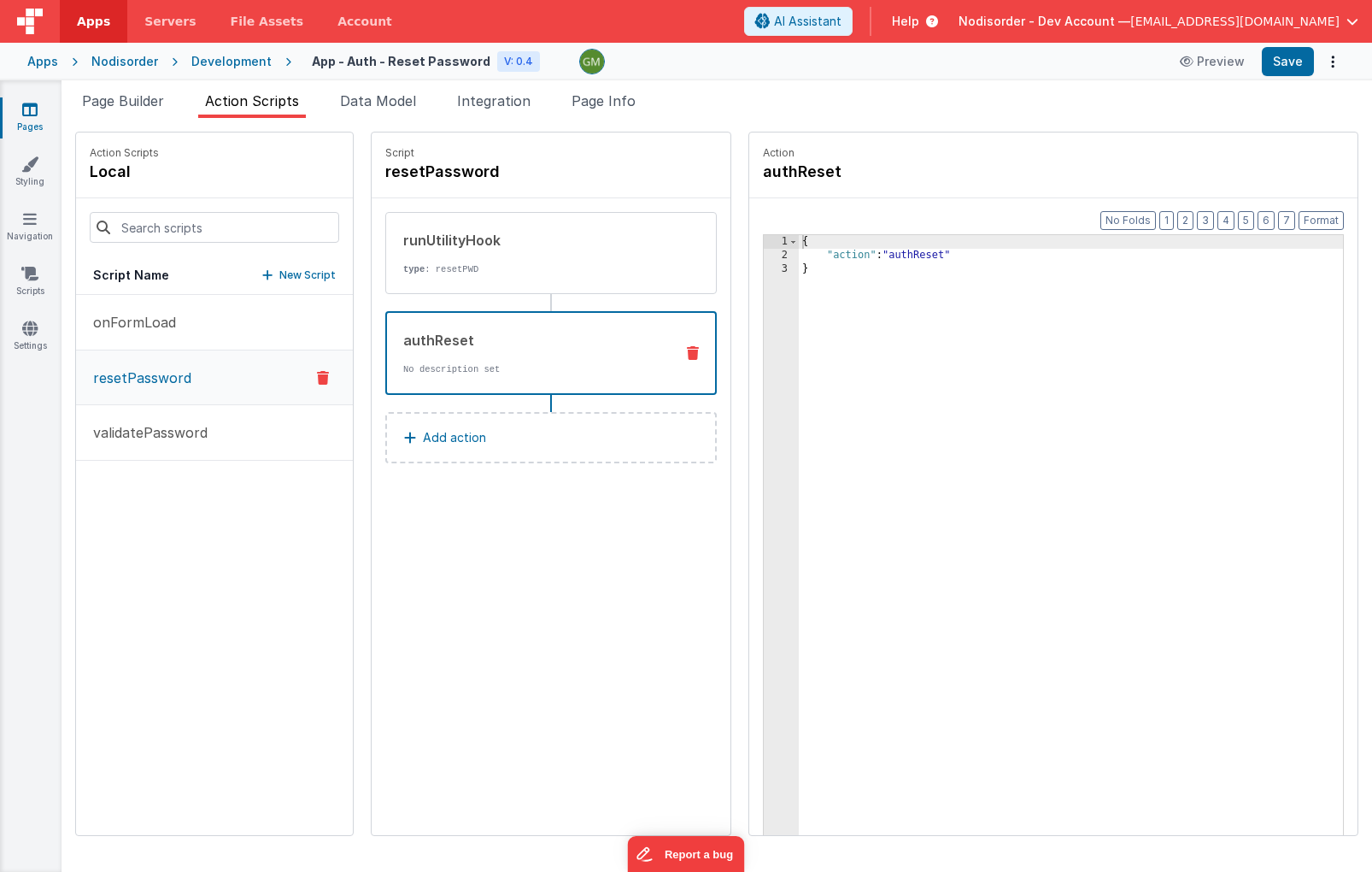
click at [508, 355] on div "authReset No description set" at bounding box center [524, 353] width 273 height 46
click at [511, 272] on p "type : resetPWD" at bounding box center [532, 269] width 258 height 14
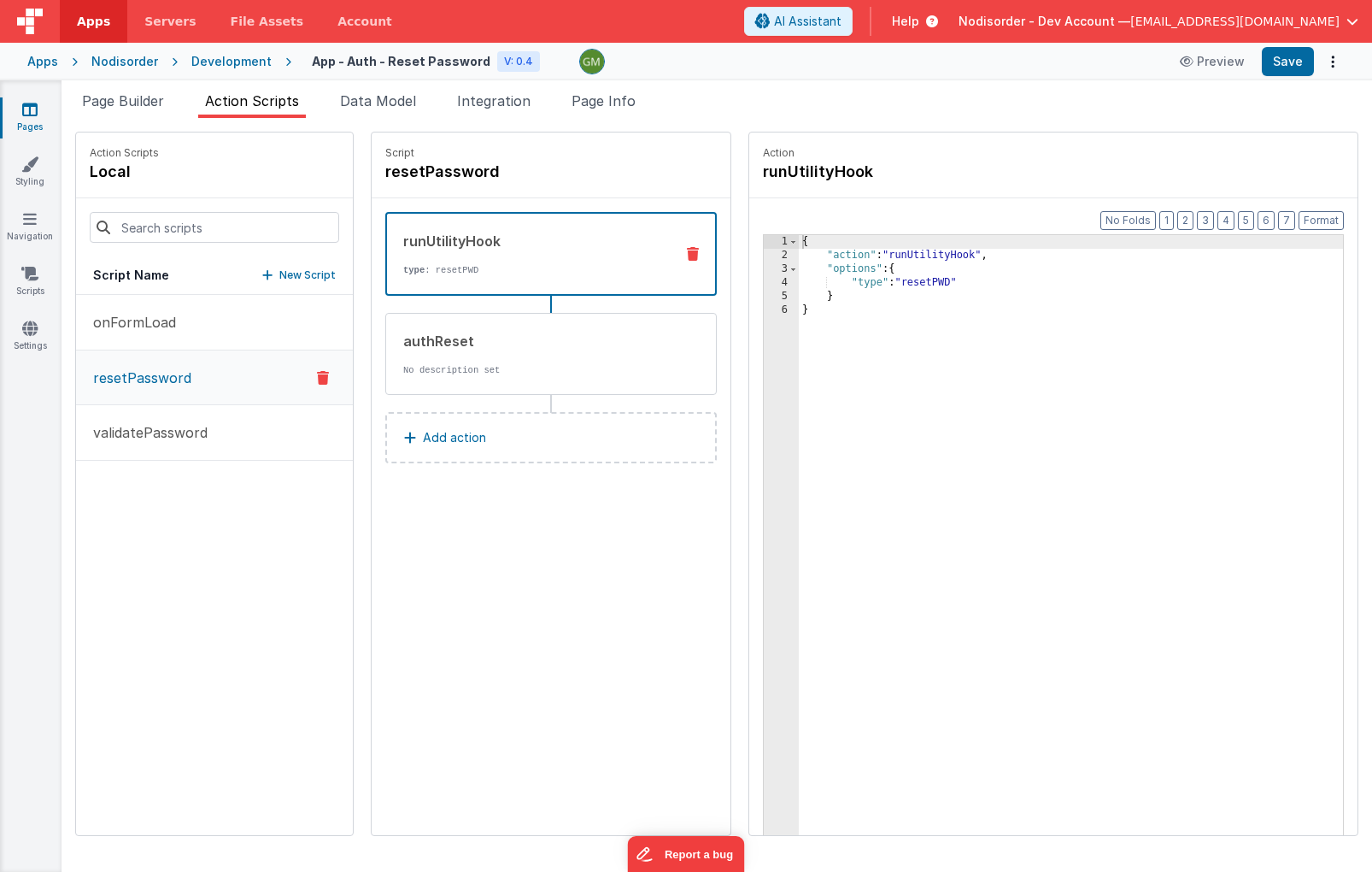
click at [687, 255] on icon at bounding box center [692, 253] width 12 height 14
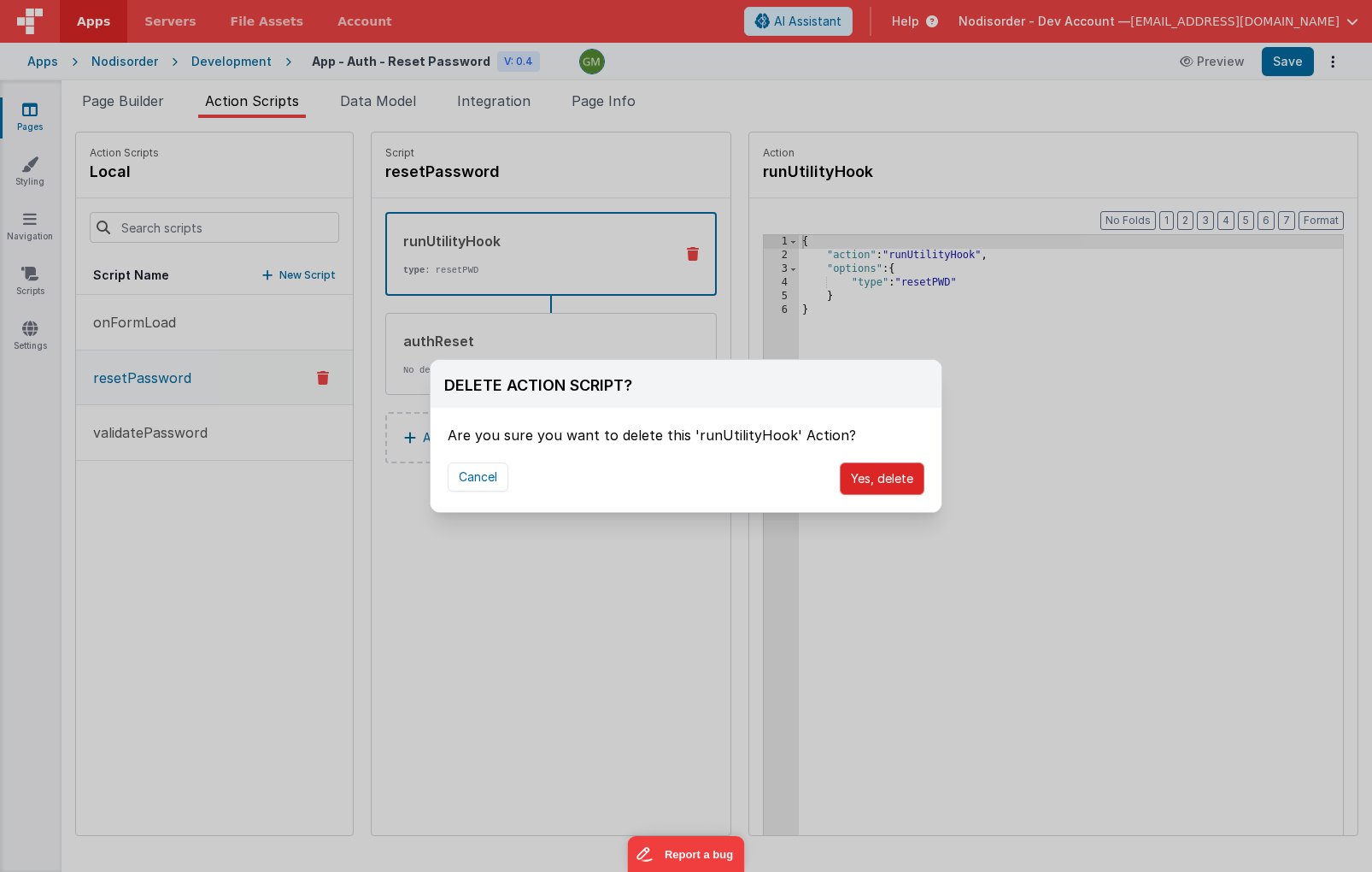
click at [889, 478] on button "Yes, delete" at bounding box center [882, 478] width 85 height 32
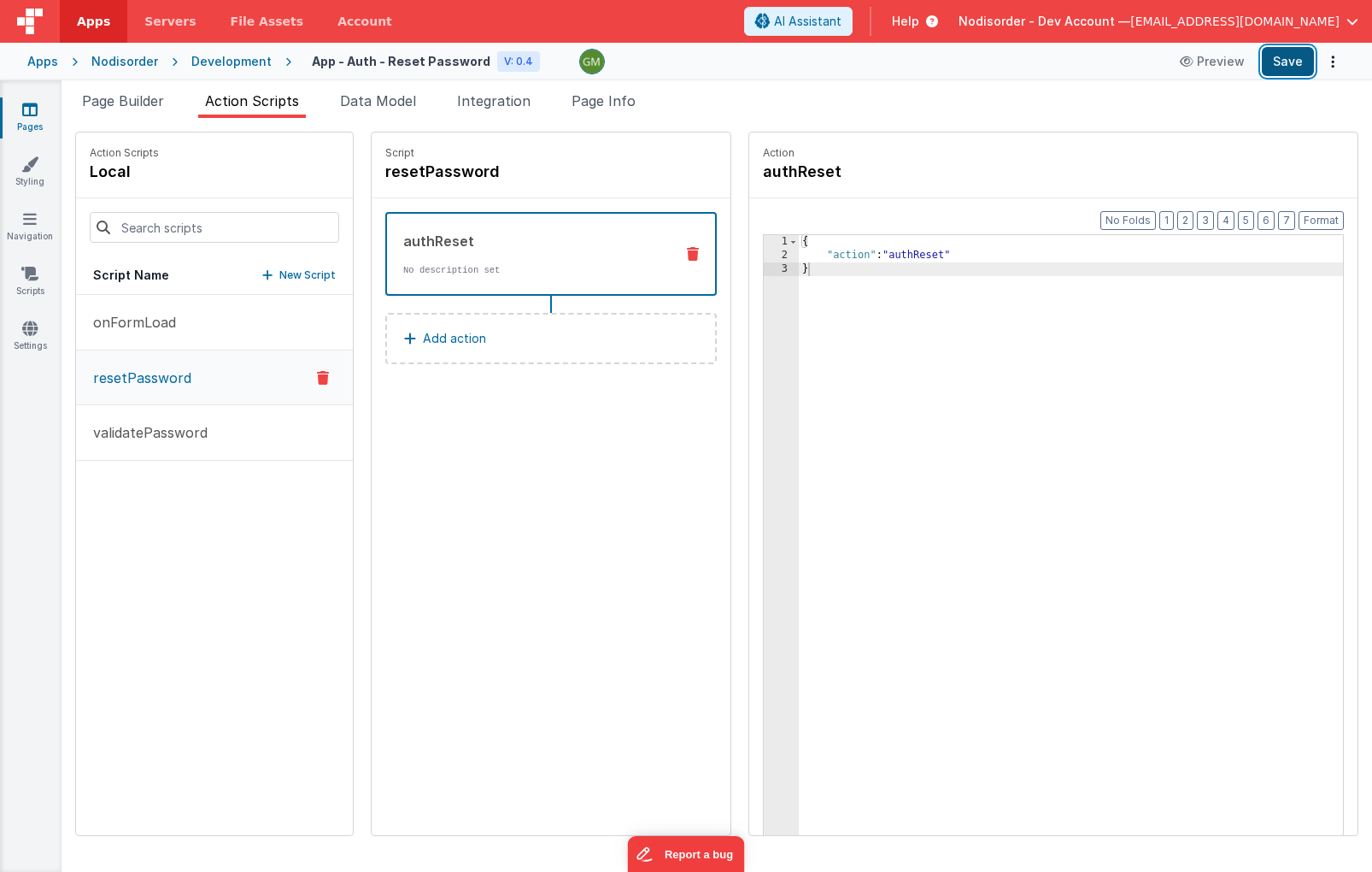
click at [1294, 63] on button "Save" at bounding box center [1287, 61] width 52 height 29
